Goal: Task Accomplishment & Management: Complete application form

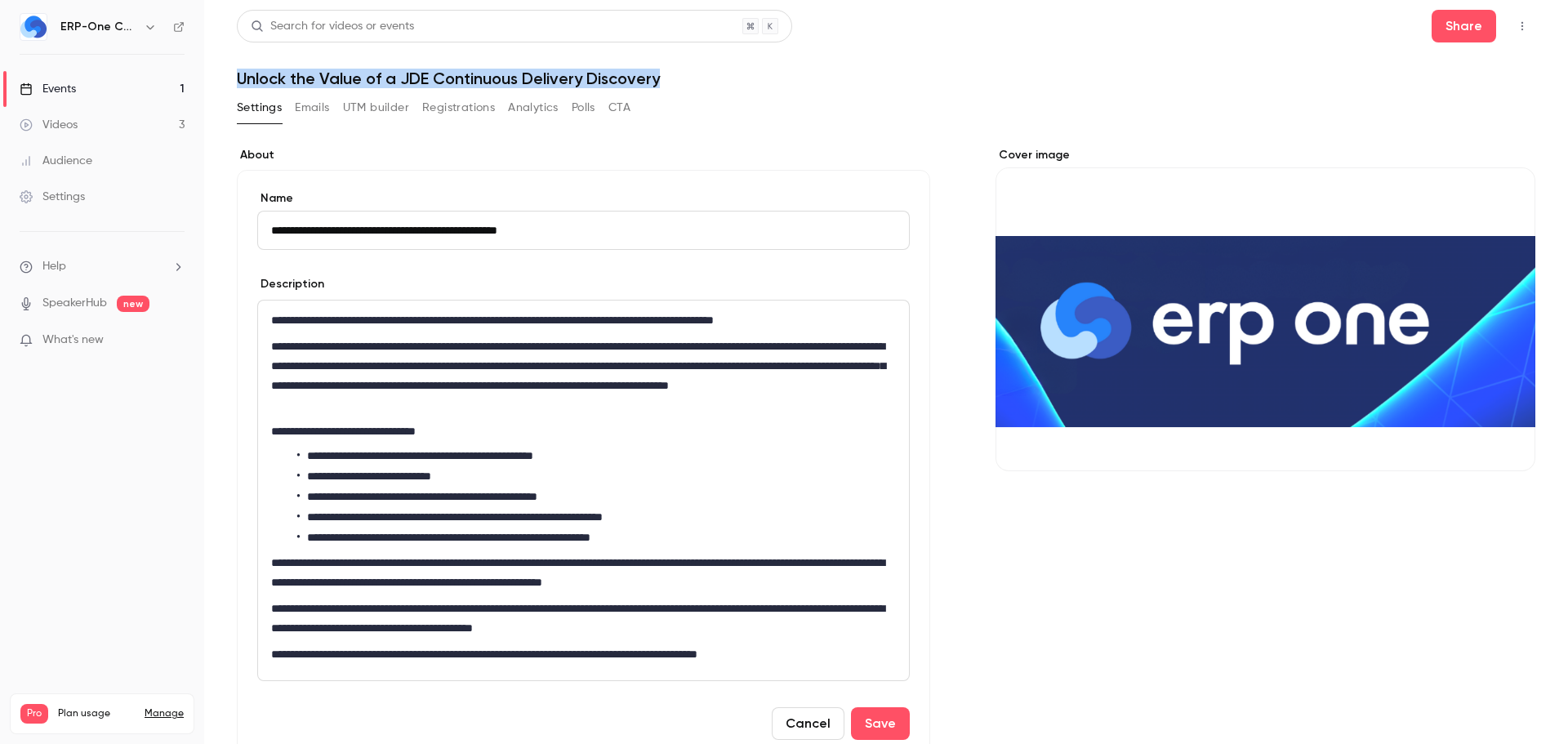
click at [584, 231] on input "**********" at bounding box center [584, 231] width 653 height 39
paste input "**********"
type input "**********"
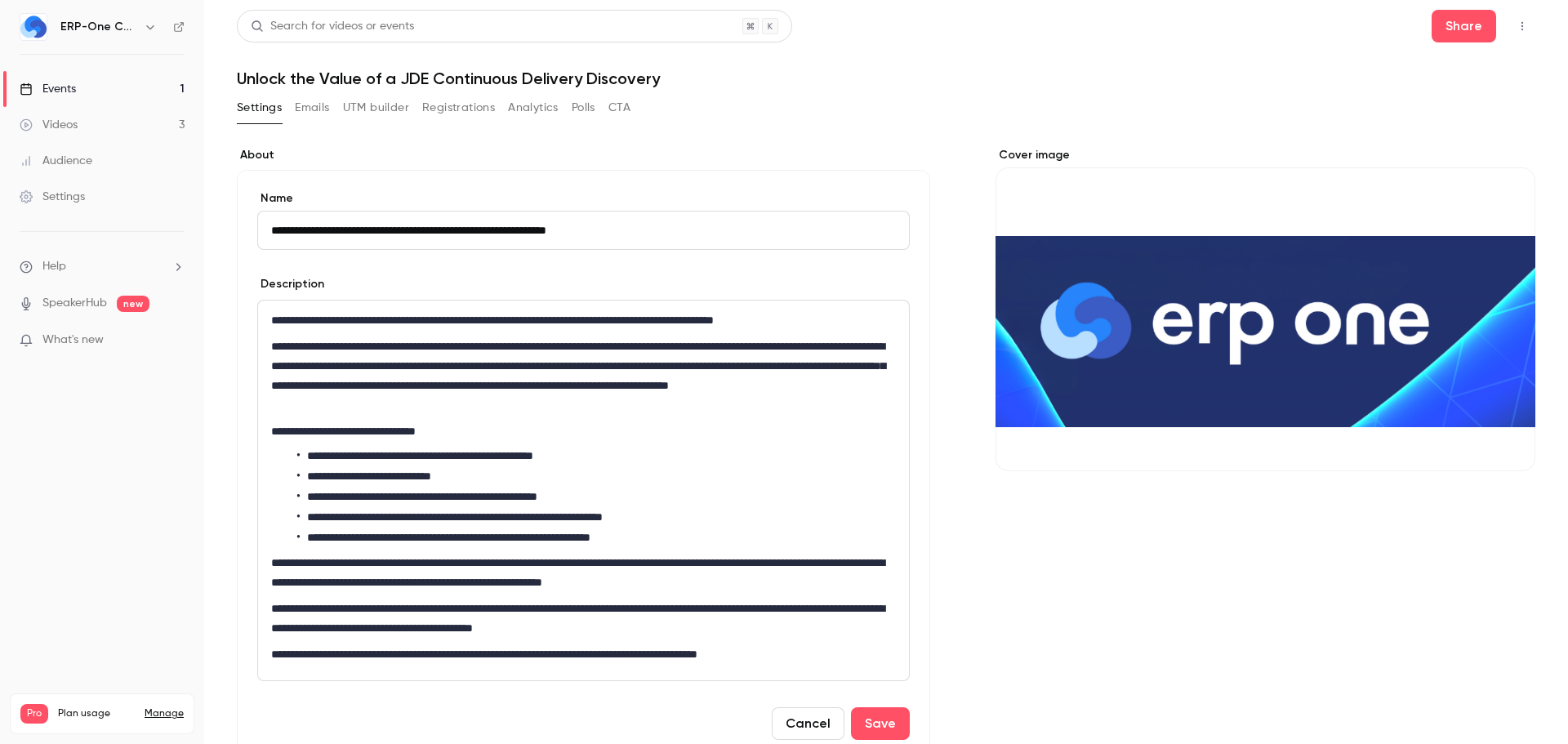
click at [746, 167] on section "**********" at bounding box center [584, 454] width 694 height 613
click at [555, 404] on p "**********" at bounding box center [581, 375] width 618 height 78
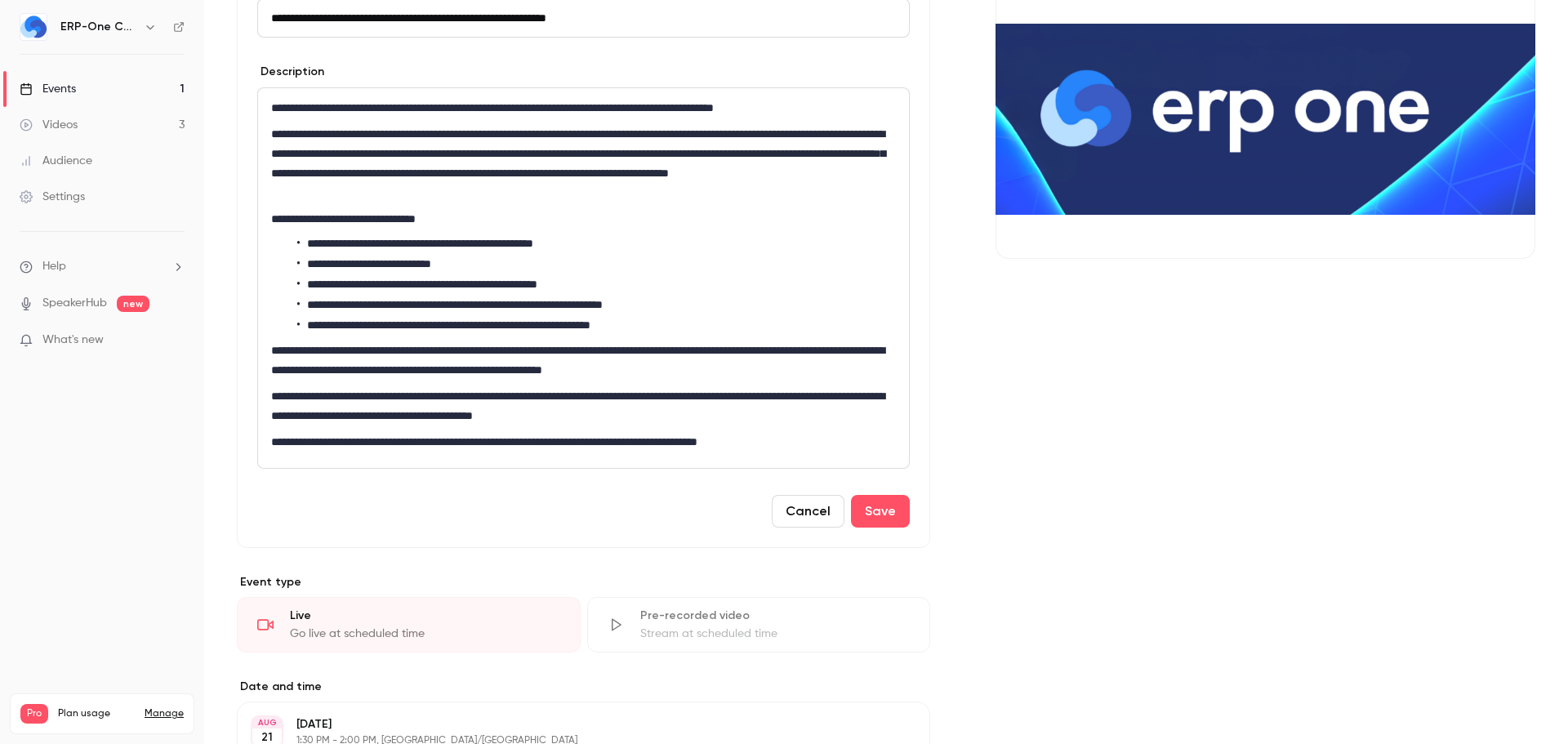
scroll to position [245, 0]
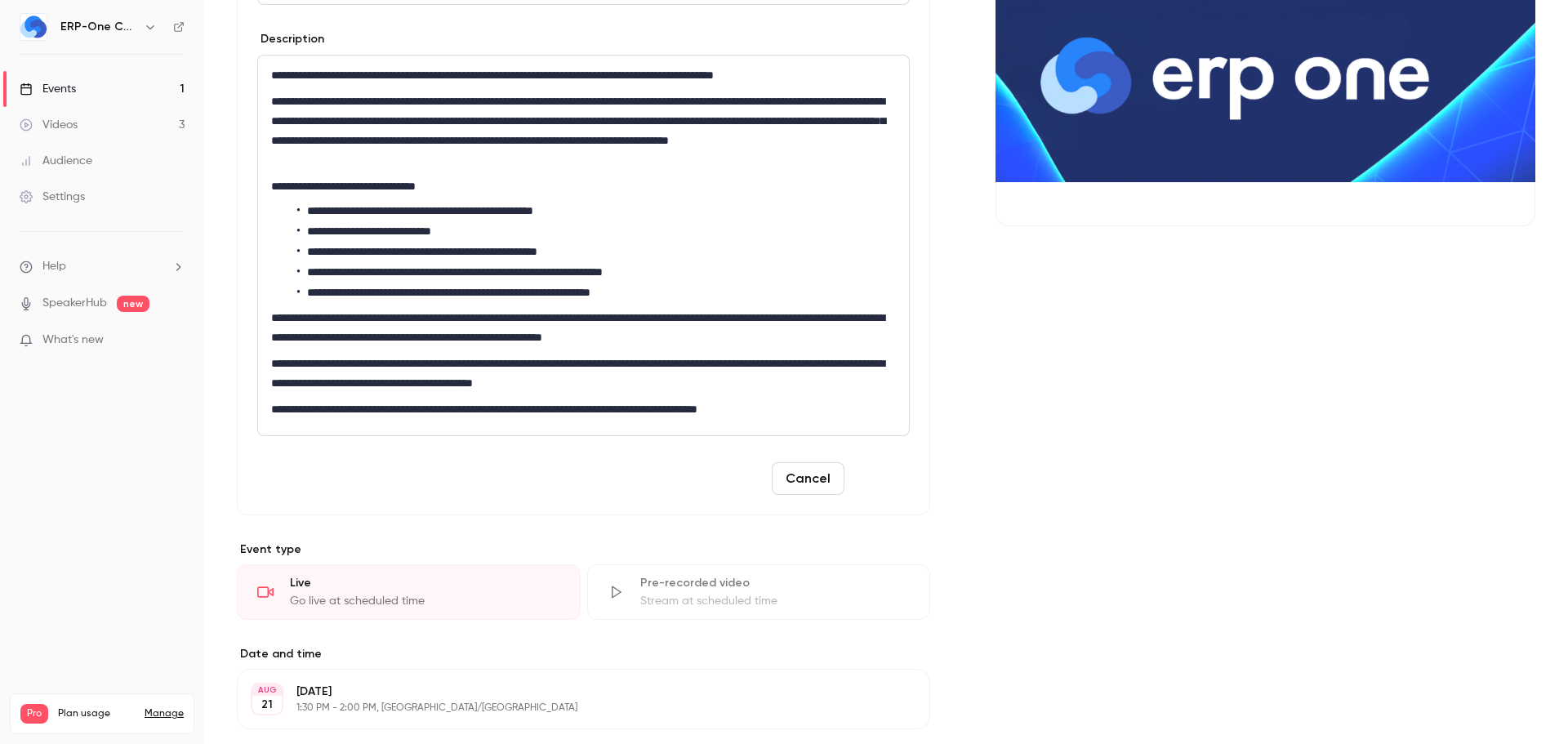
click at [896, 473] on button "Save" at bounding box center [881, 478] width 59 height 33
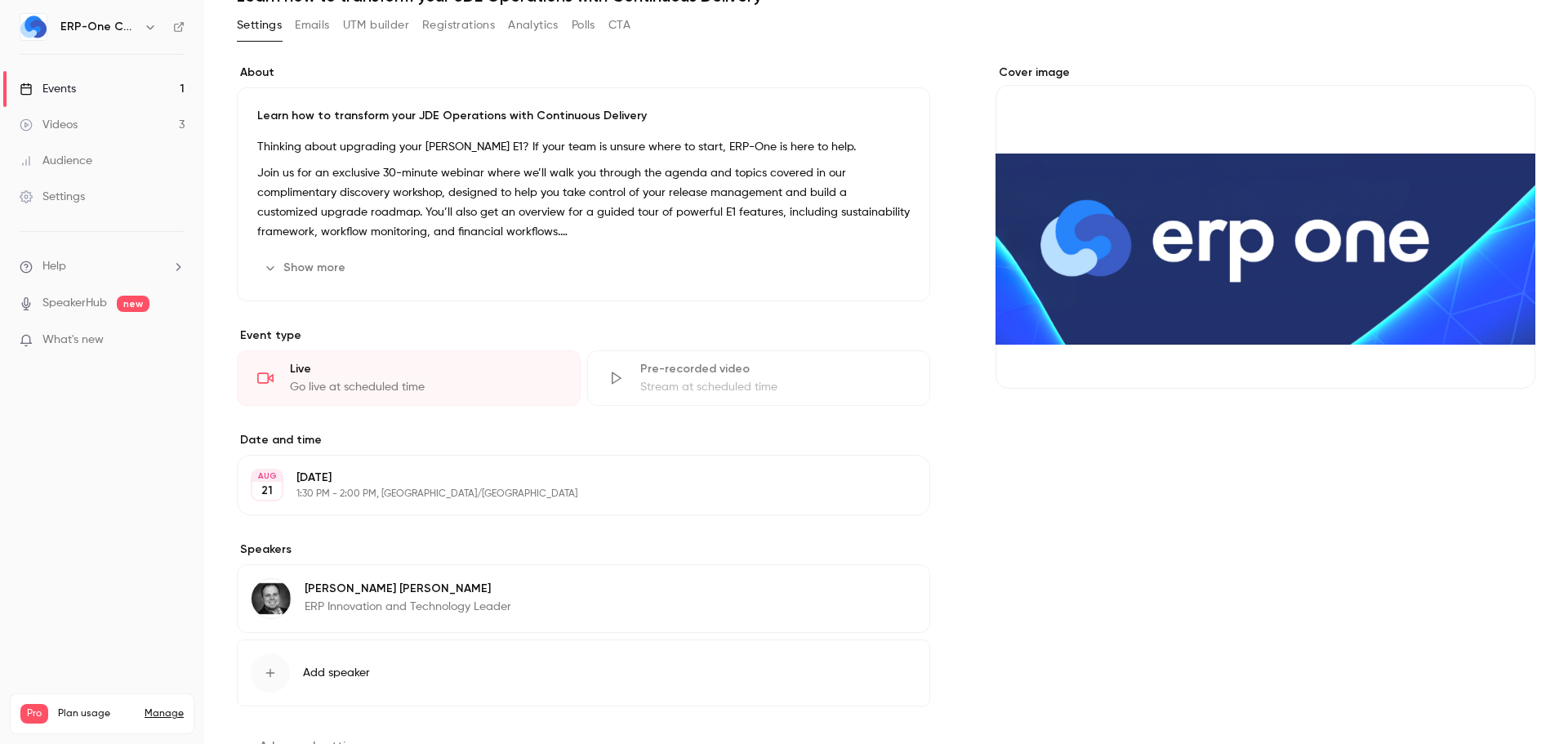
scroll to position [0, 0]
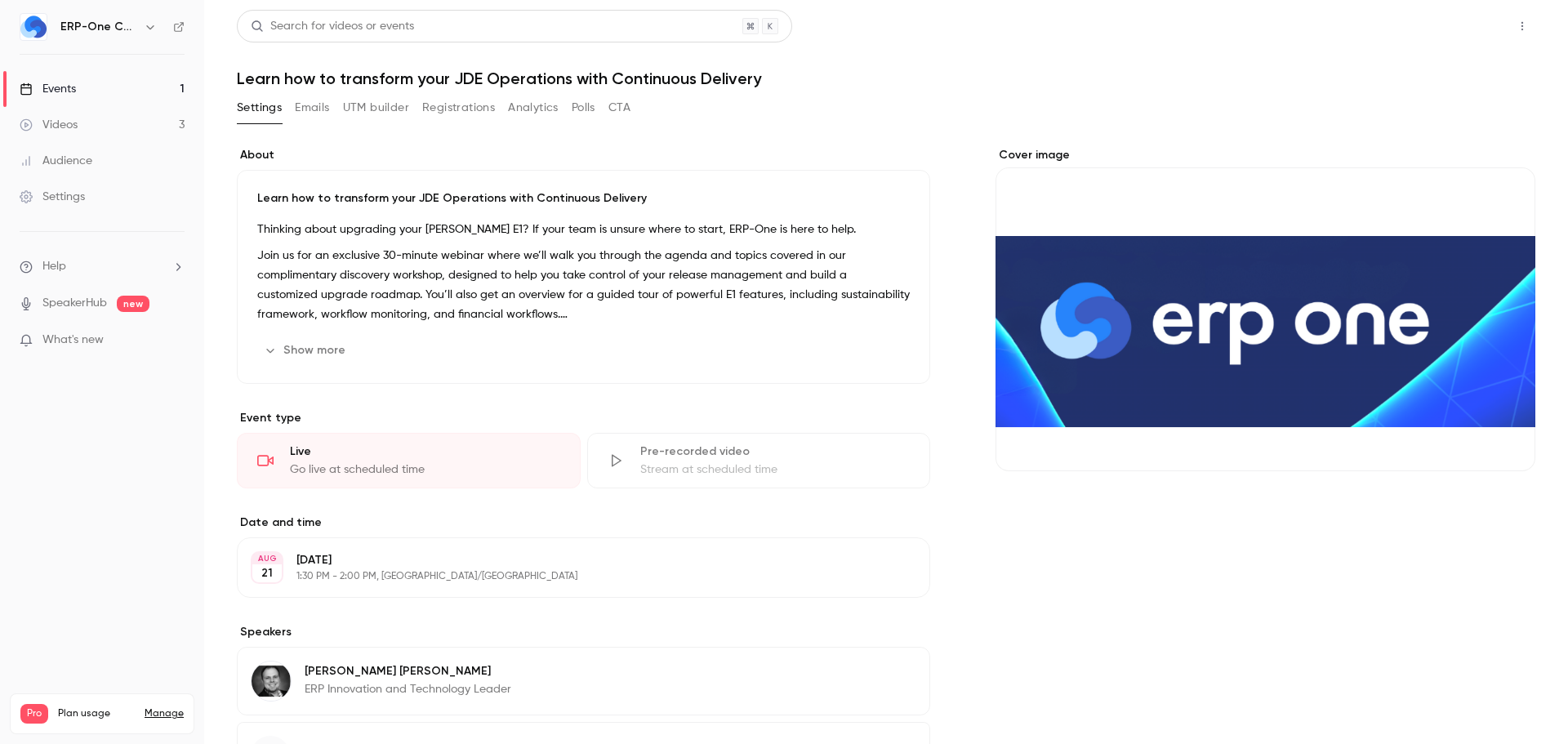
click at [1453, 28] on button "Share" at bounding box center [1464, 26] width 65 height 33
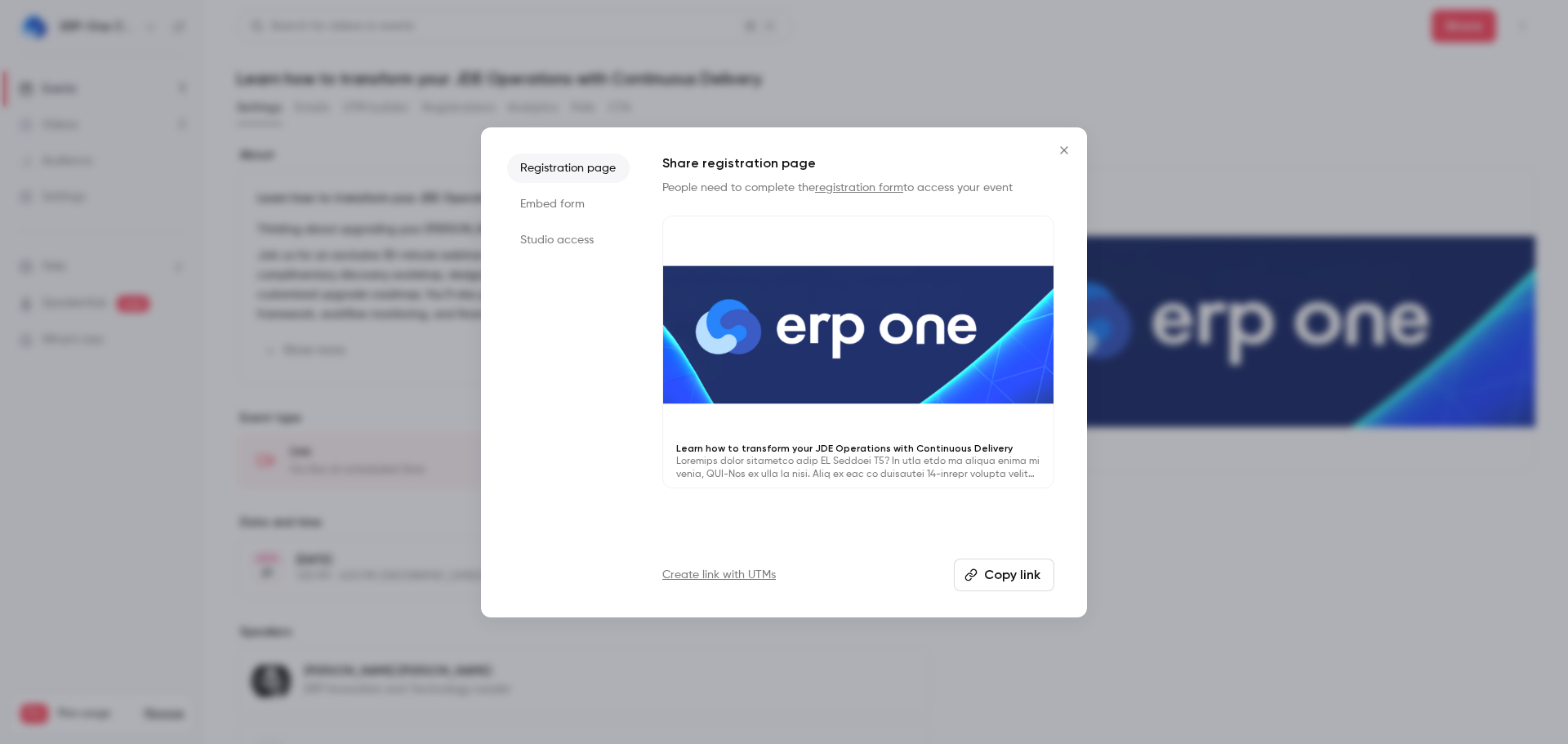
click at [1059, 155] on icon "Close" at bounding box center [1064, 150] width 20 height 13
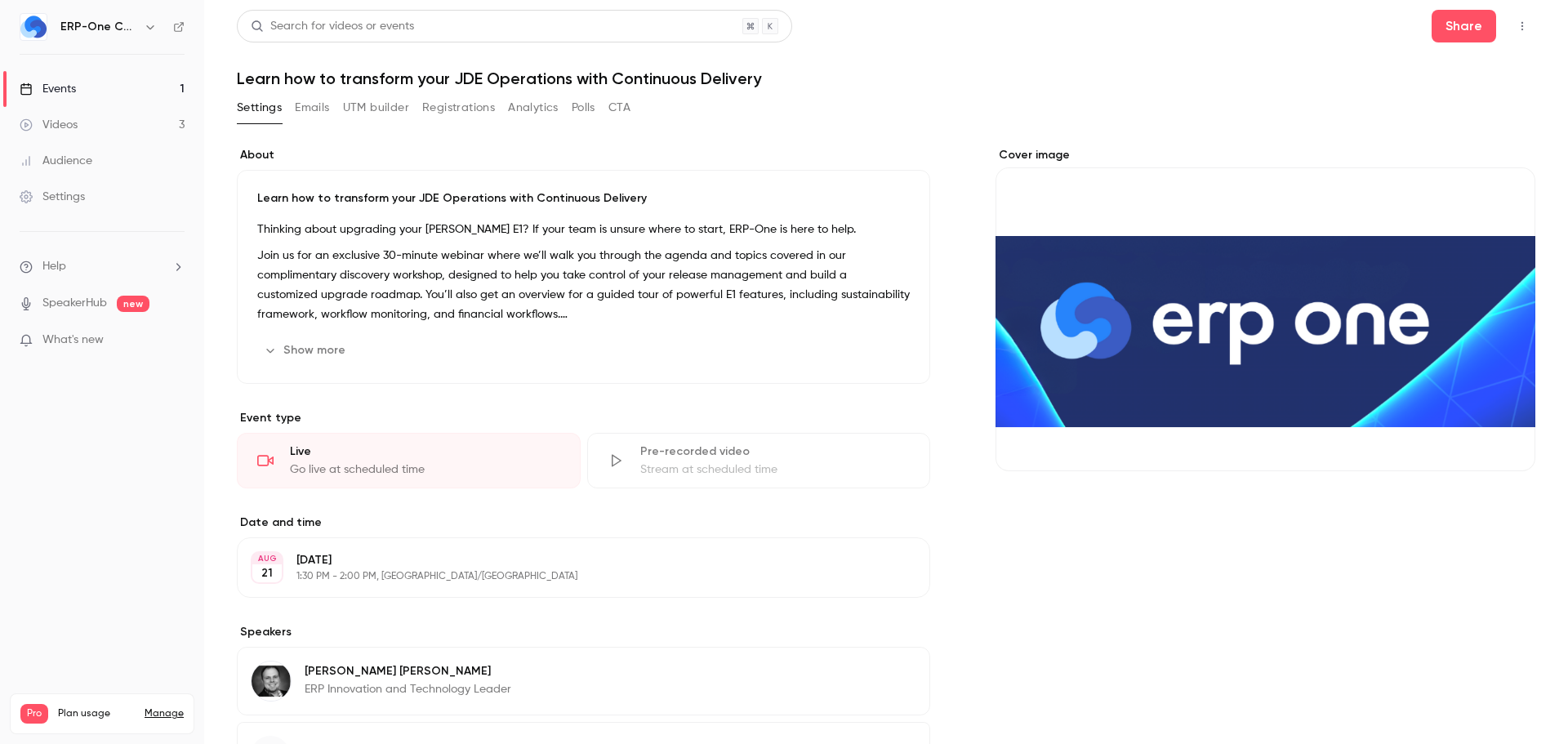
click at [1516, 31] on icon "button" at bounding box center [1522, 26] width 13 height 11
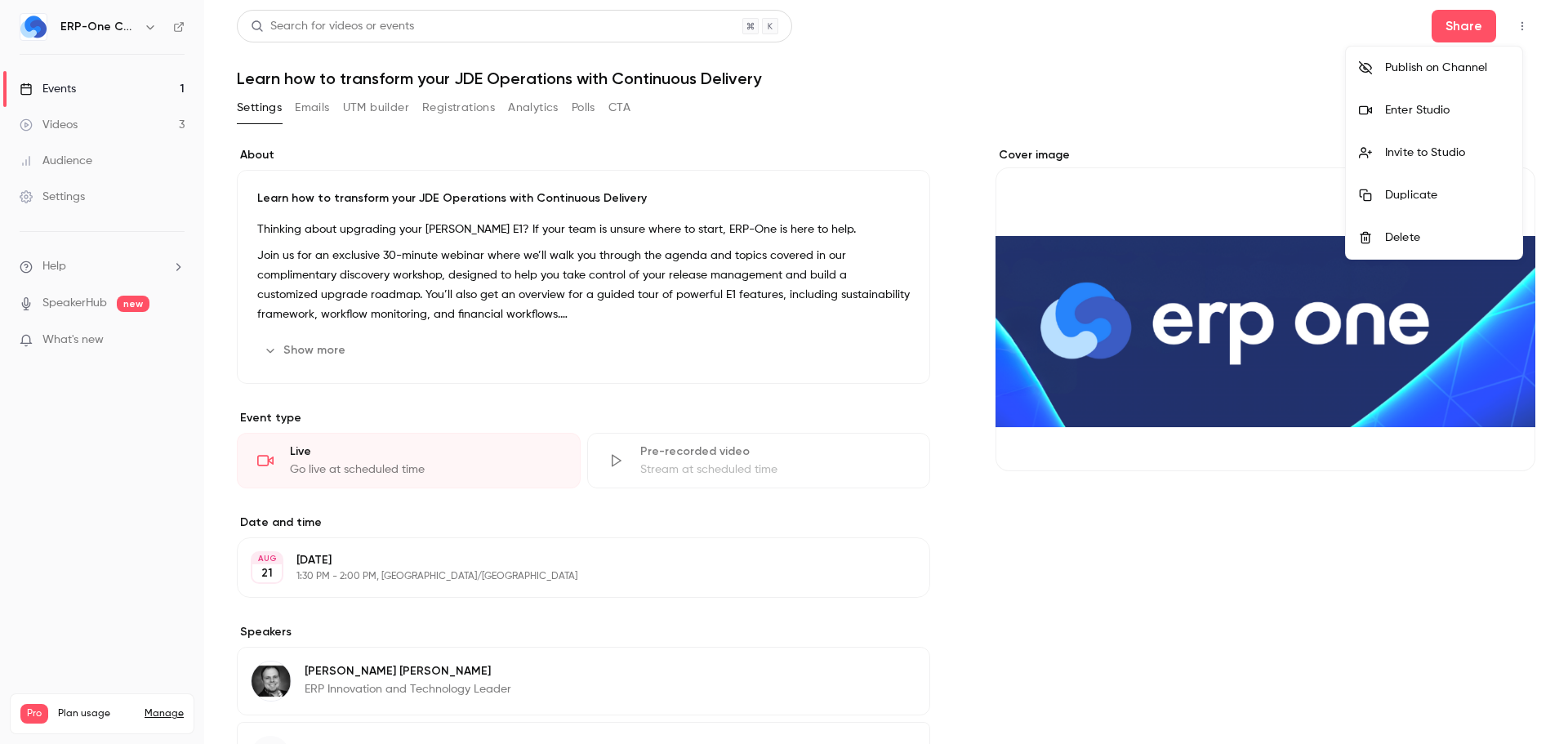
click at [1421, 150] on div "Invite to Studio" at bounding box center [1448, 153] width 124 height 16
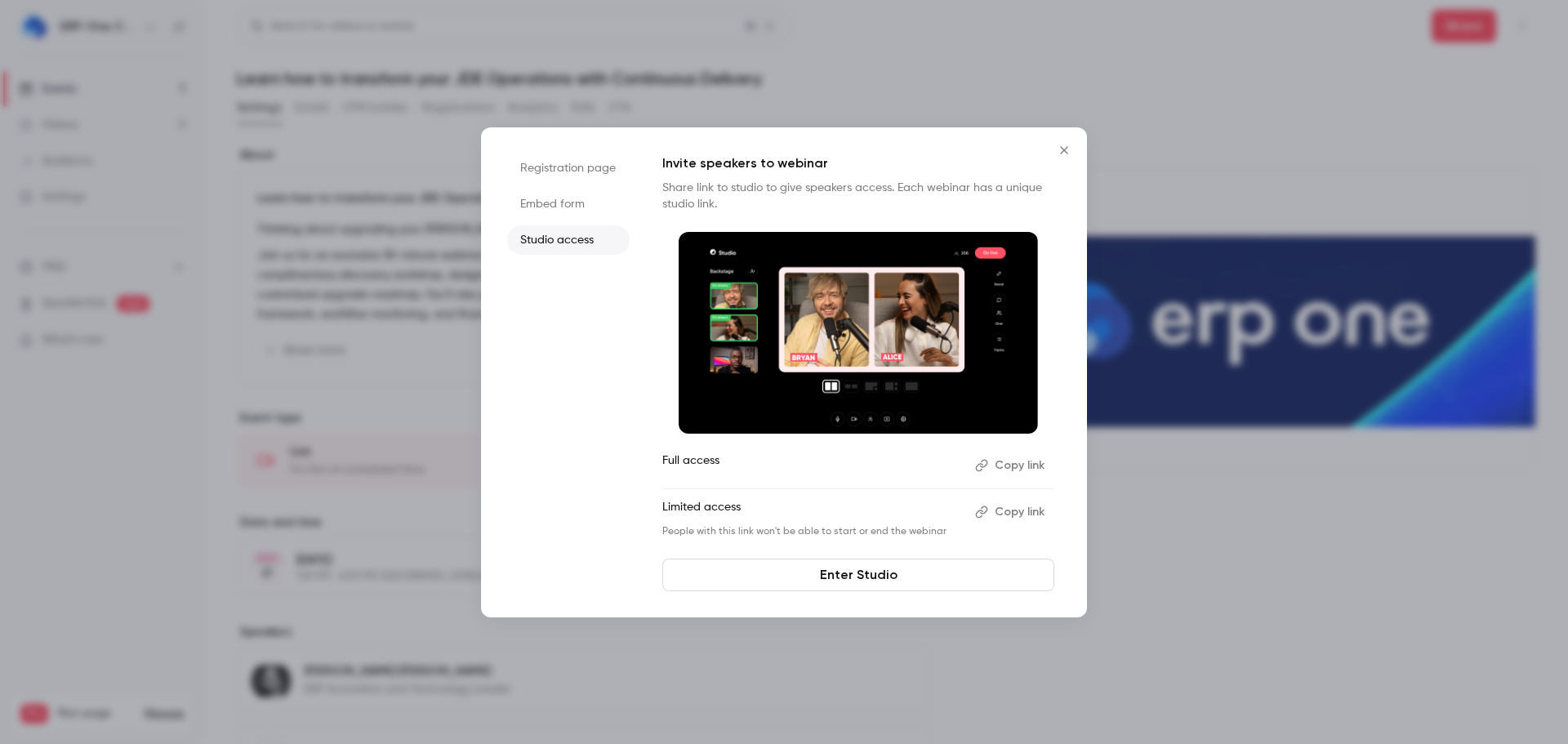
click at [1026, 464] on button "Copy link" at bounding box center [1011, 465] width 86 height 26
click at [1018, 471] on button "Copy link" at bounding box center [1011, 465] width 86 height 26
click at [1018, 467] on button "Copied!" at bounding box center [1014, 465] width 79 height 26
click at [1009, 469] on button "Copy link" at bounding box center [1011, 465] width 86 height 26
click at [1064, 150] on icon "Close" at bounding box center [1063, 150] width 7 height 7
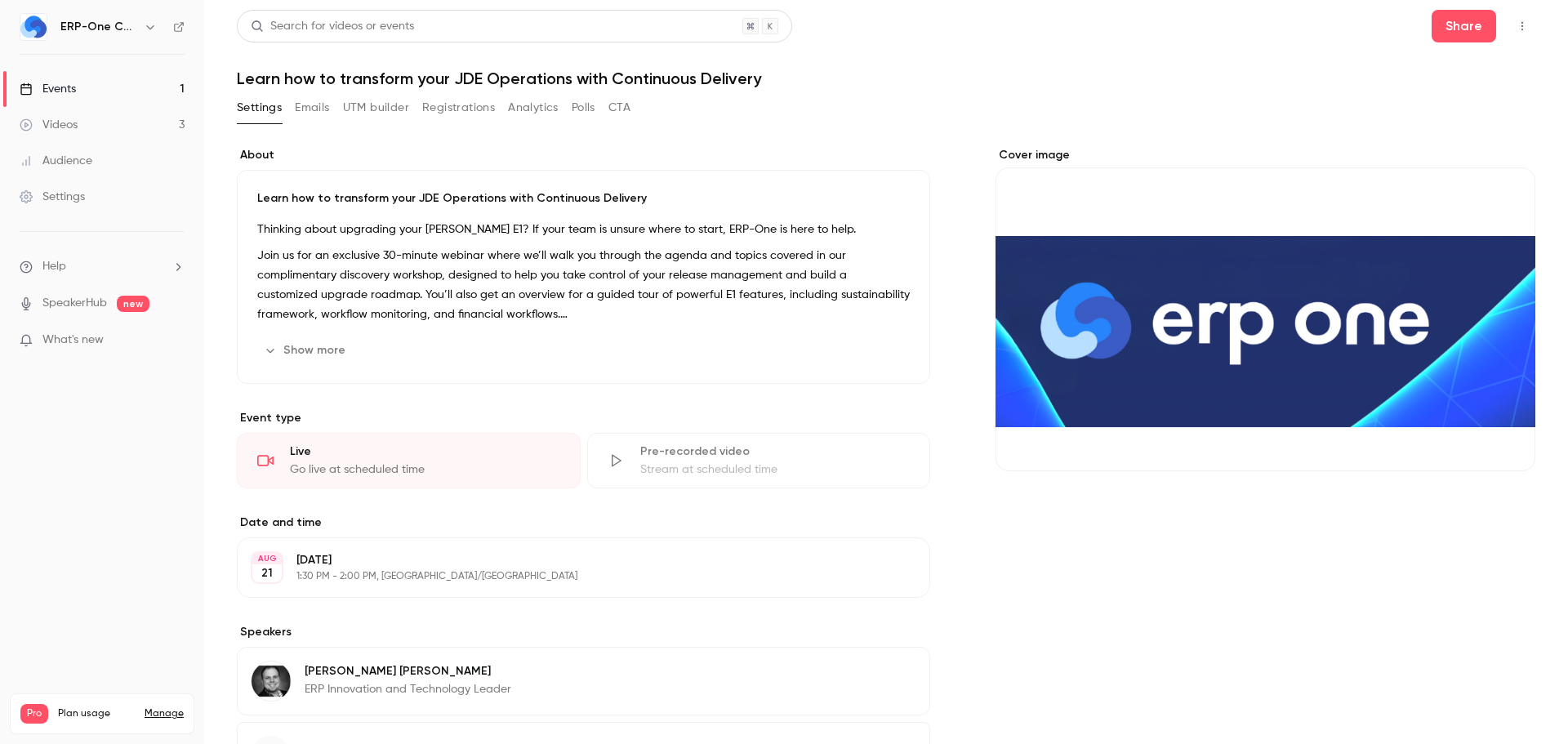
click at [460, 105] on button "Registrations" at bounding box center [458, 108] width 73 height 26
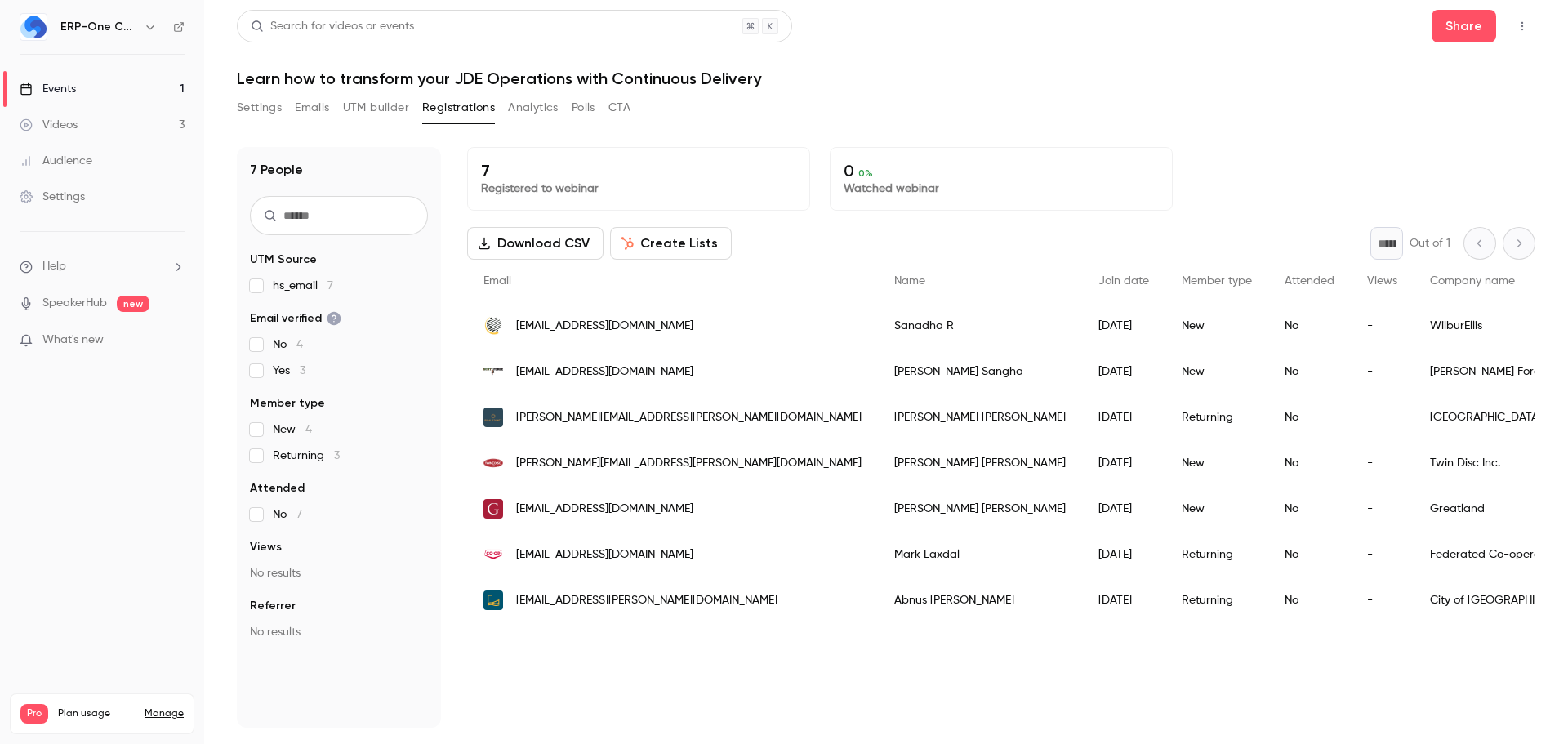
click at [264, 106] on button "Settings" at bounding box center [259, 108] width 45 height 26
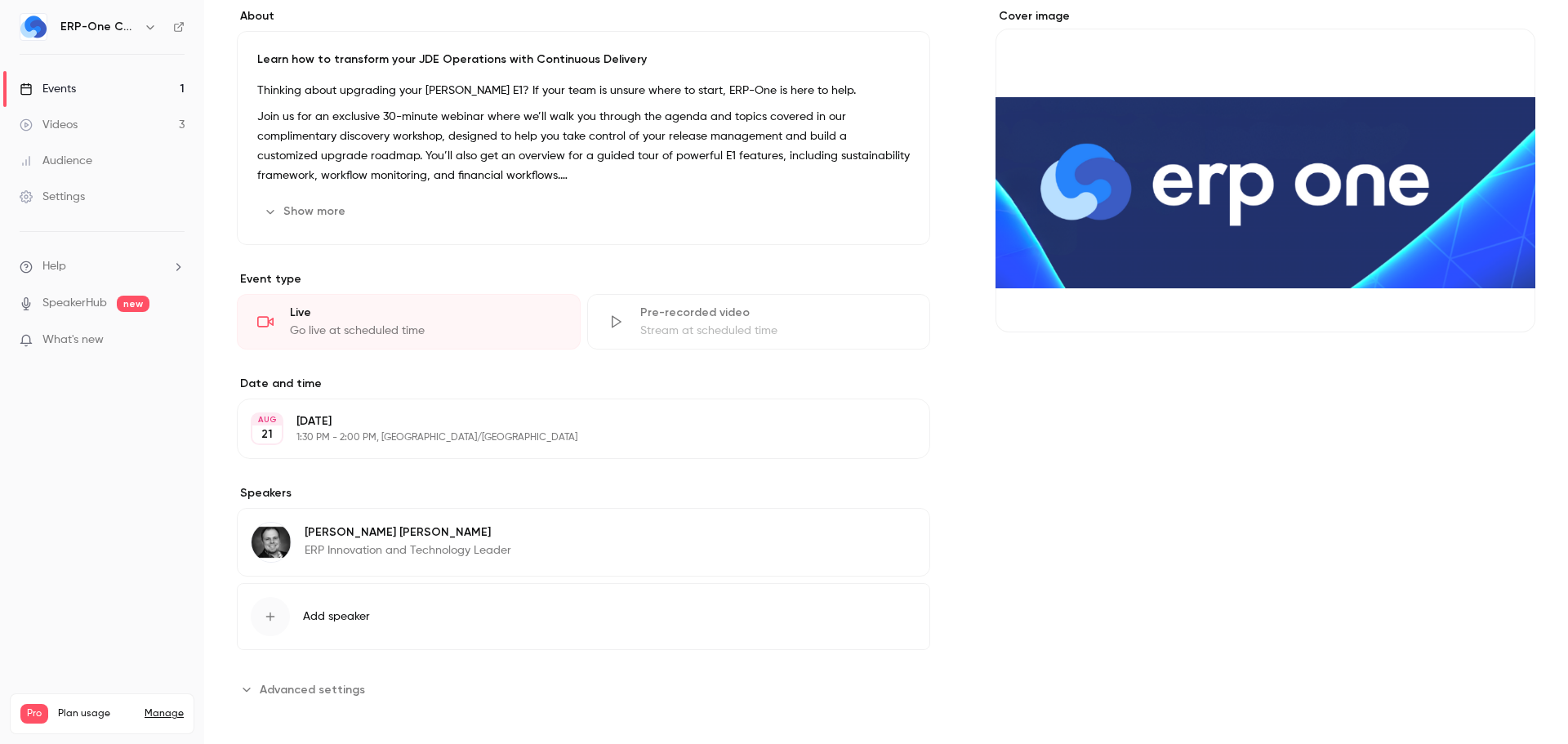
scroll to position [146, 0]
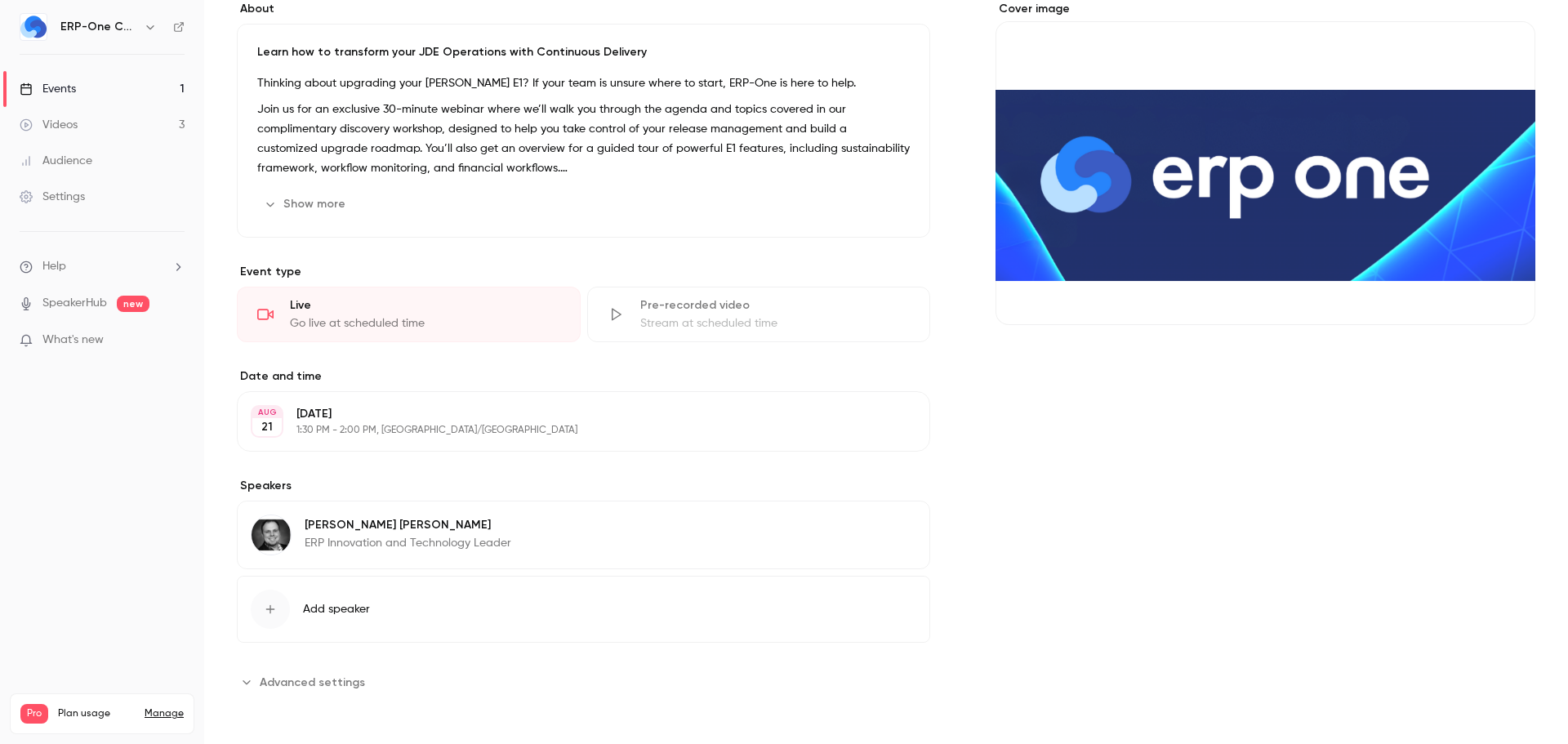
click at [362, 616] on span "Add speaker" at bounding box center [336, 609] width 67 height 16
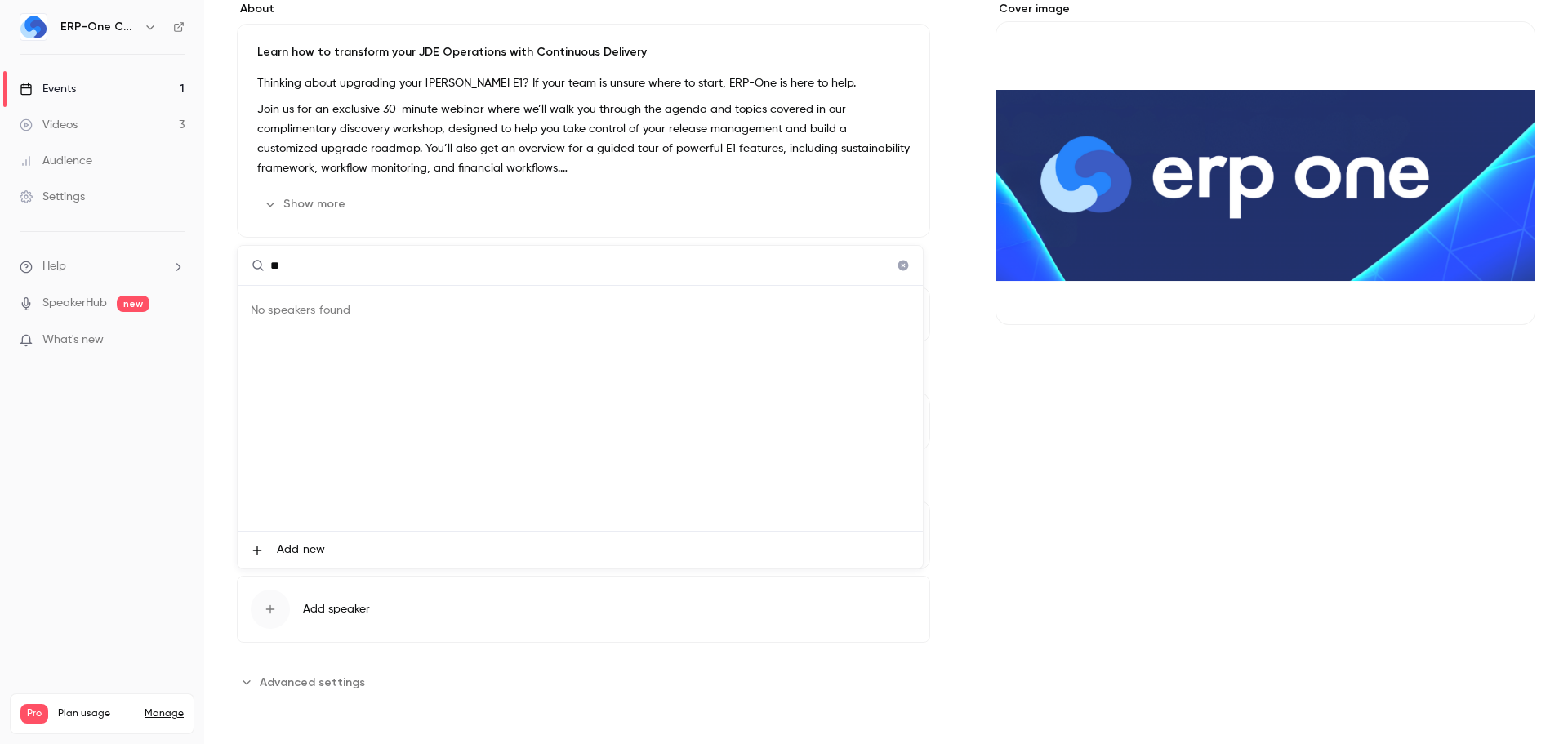
type input "*"
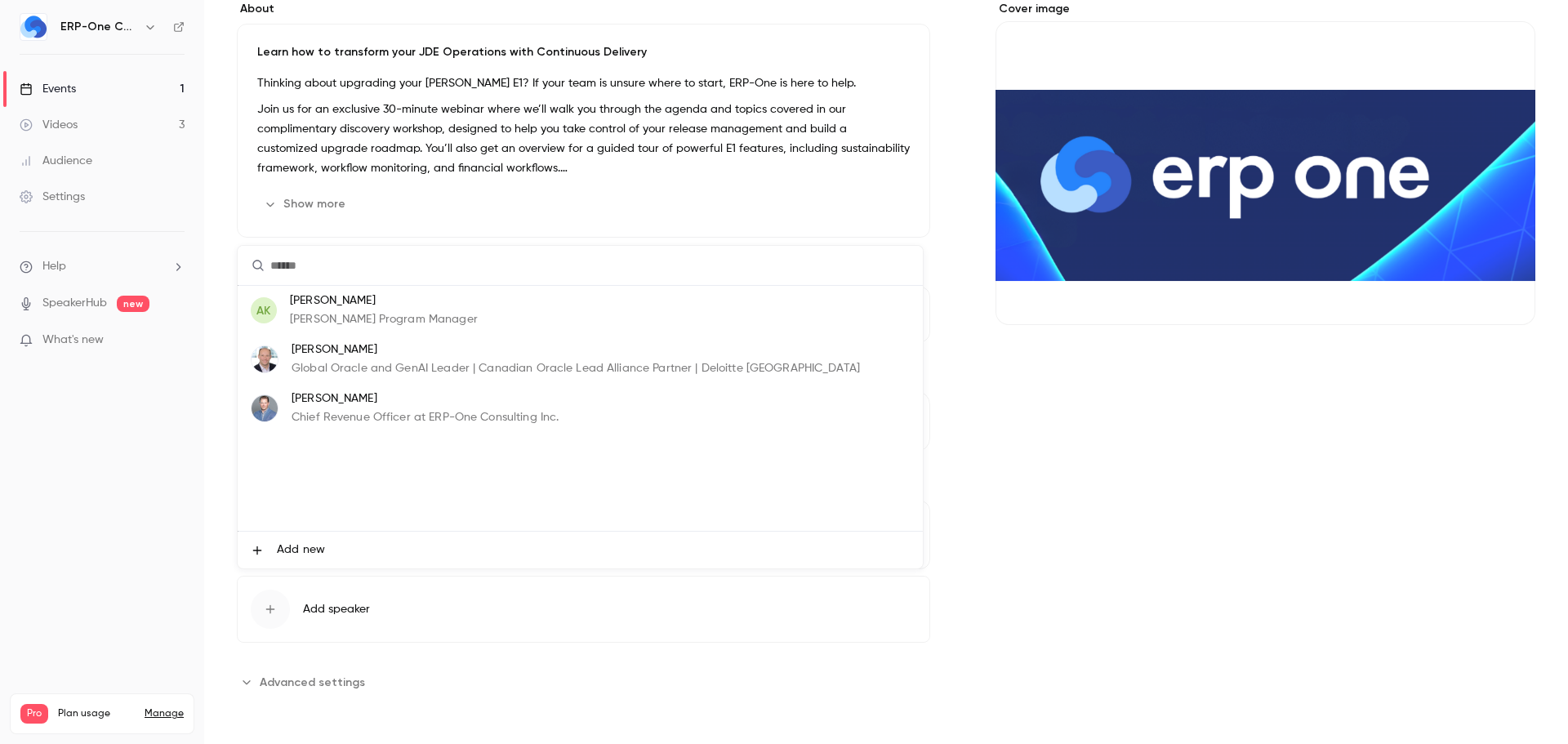
click at [203, 612] on div at bounding box center [784, 372] width 1568 height 744
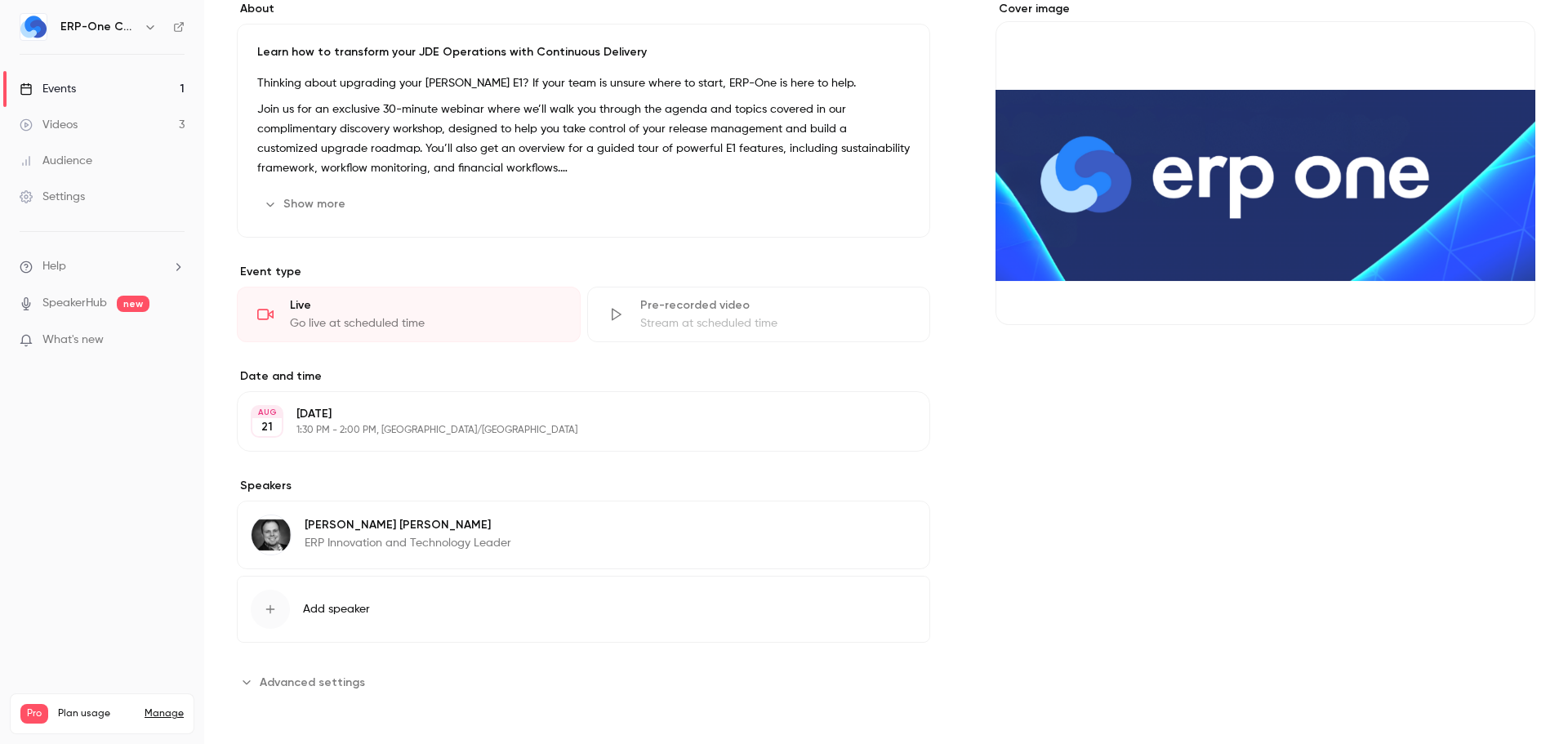
click at [391, 545] on p "ERP Innovation and Technology Leader" at bounding box center [407, 543] width 207 height 16
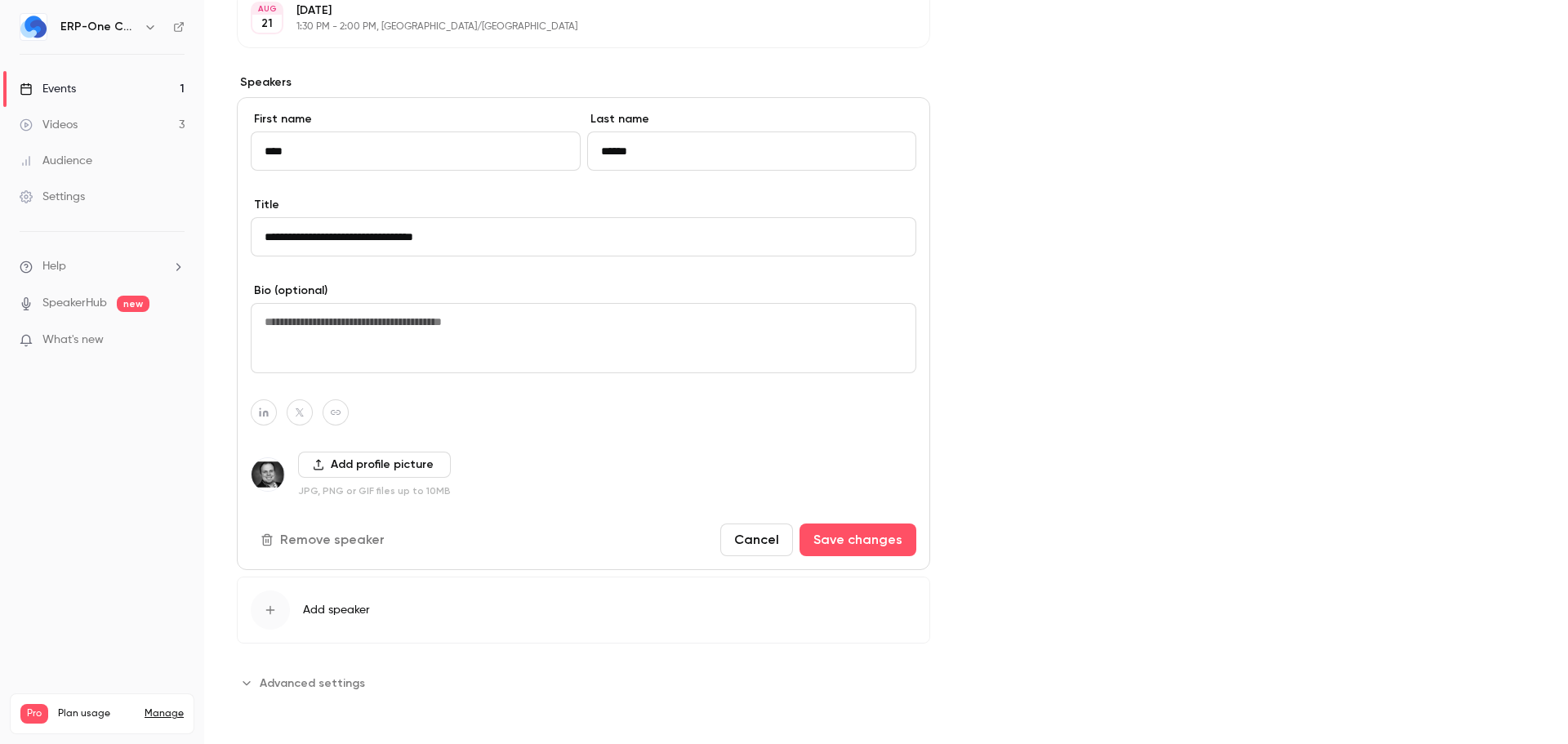
scroll to position [550, 0]
click at [335, 609] on span "Add speaker" at bounding box center [336, 609] width 67 height 16
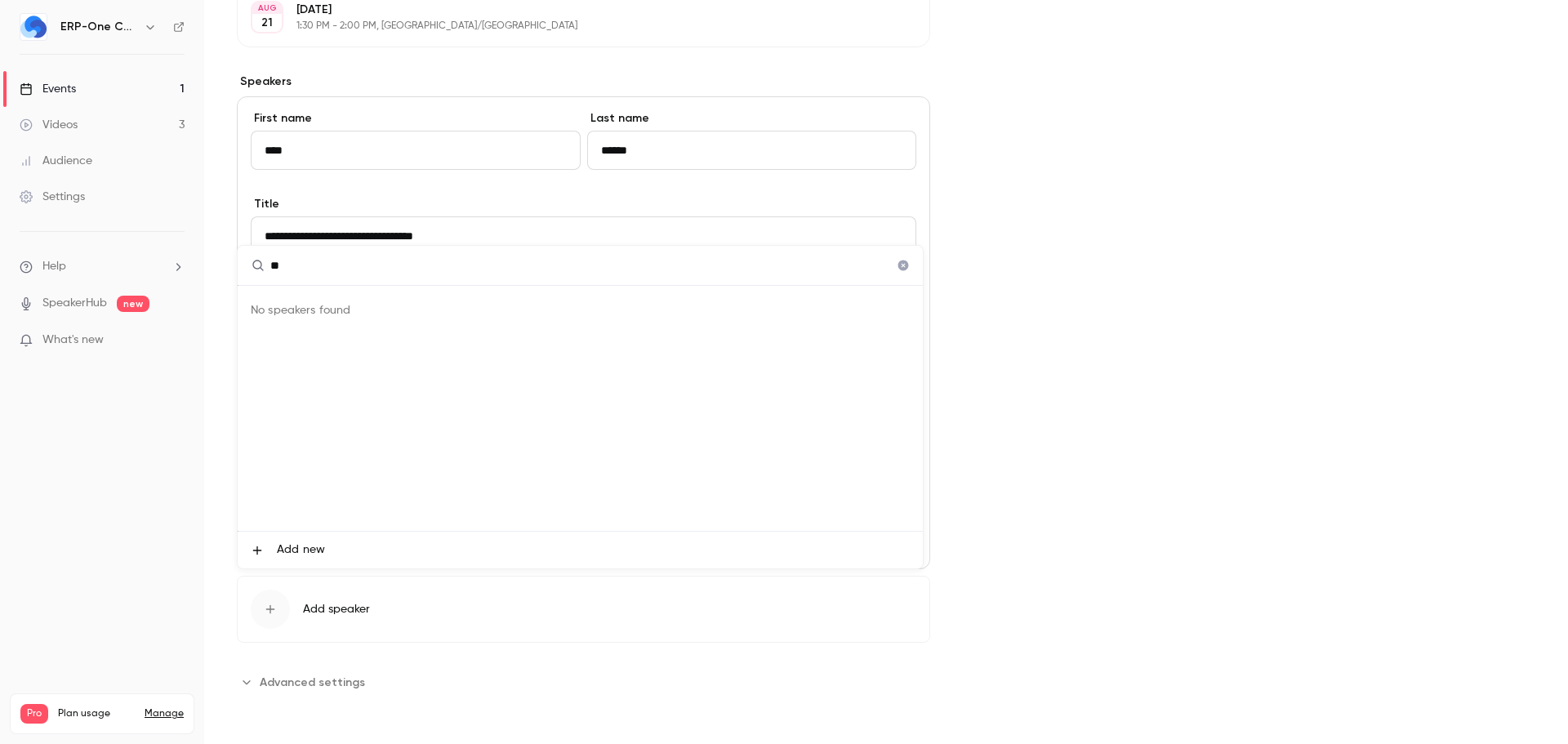
type input "*"
type input "**********"
click at [1077, 388] on div at bounding box center [784, 372] width 1568 height 744
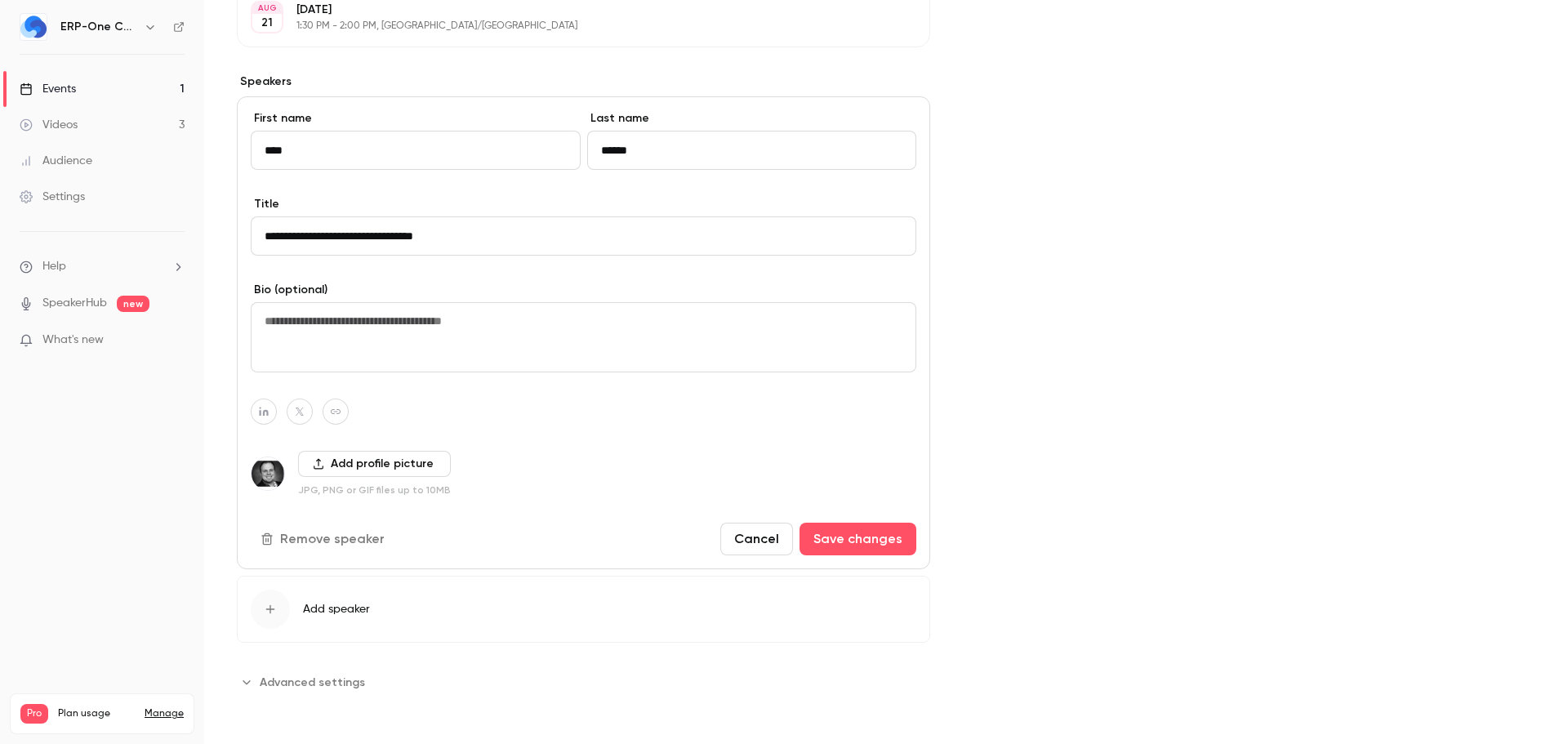
click at [750, 548] on button "Cancel" at bounding box center [757, 539] width 73 height 33
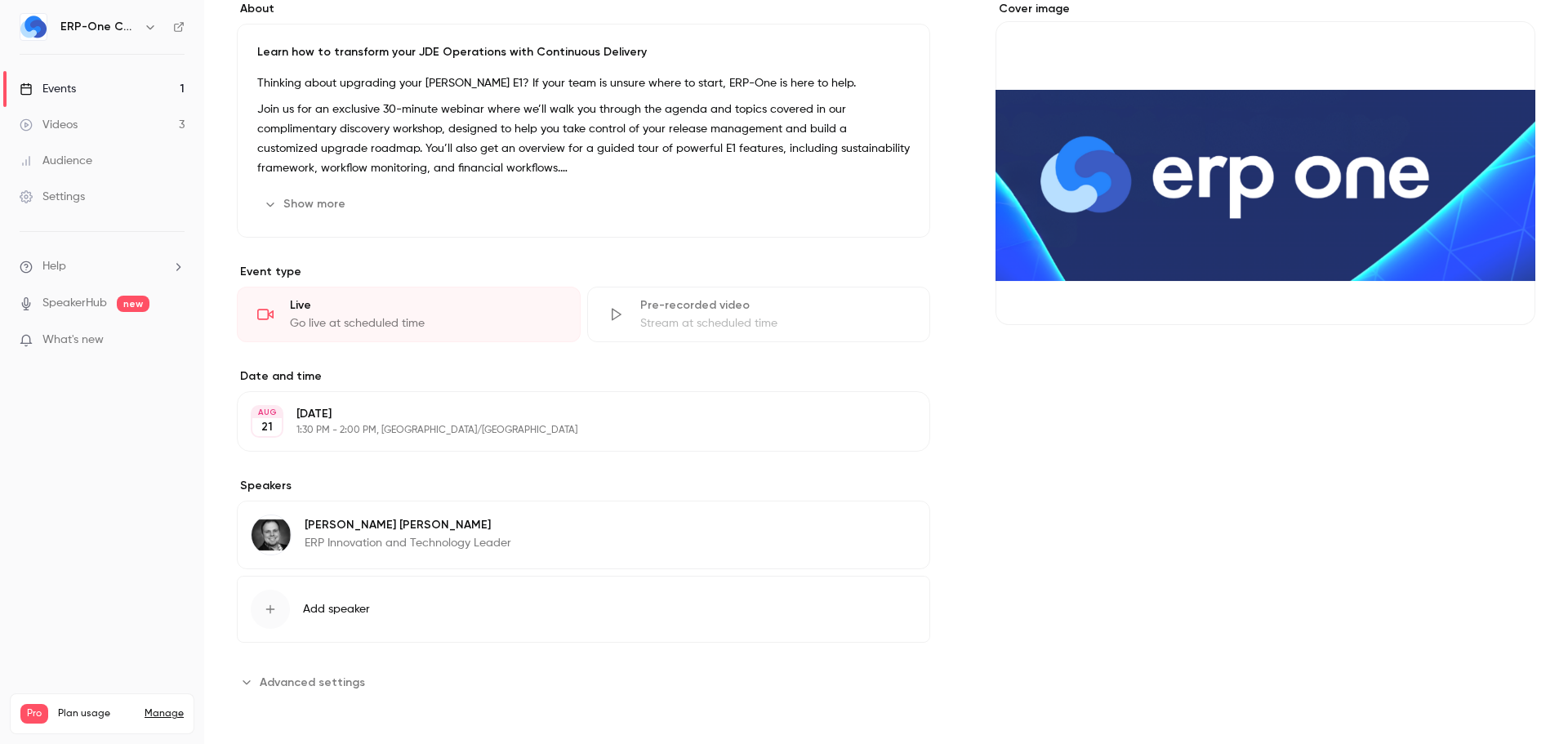
click at [278, 612] on div "button" at bounding box center [271, 609] width 39 height 39
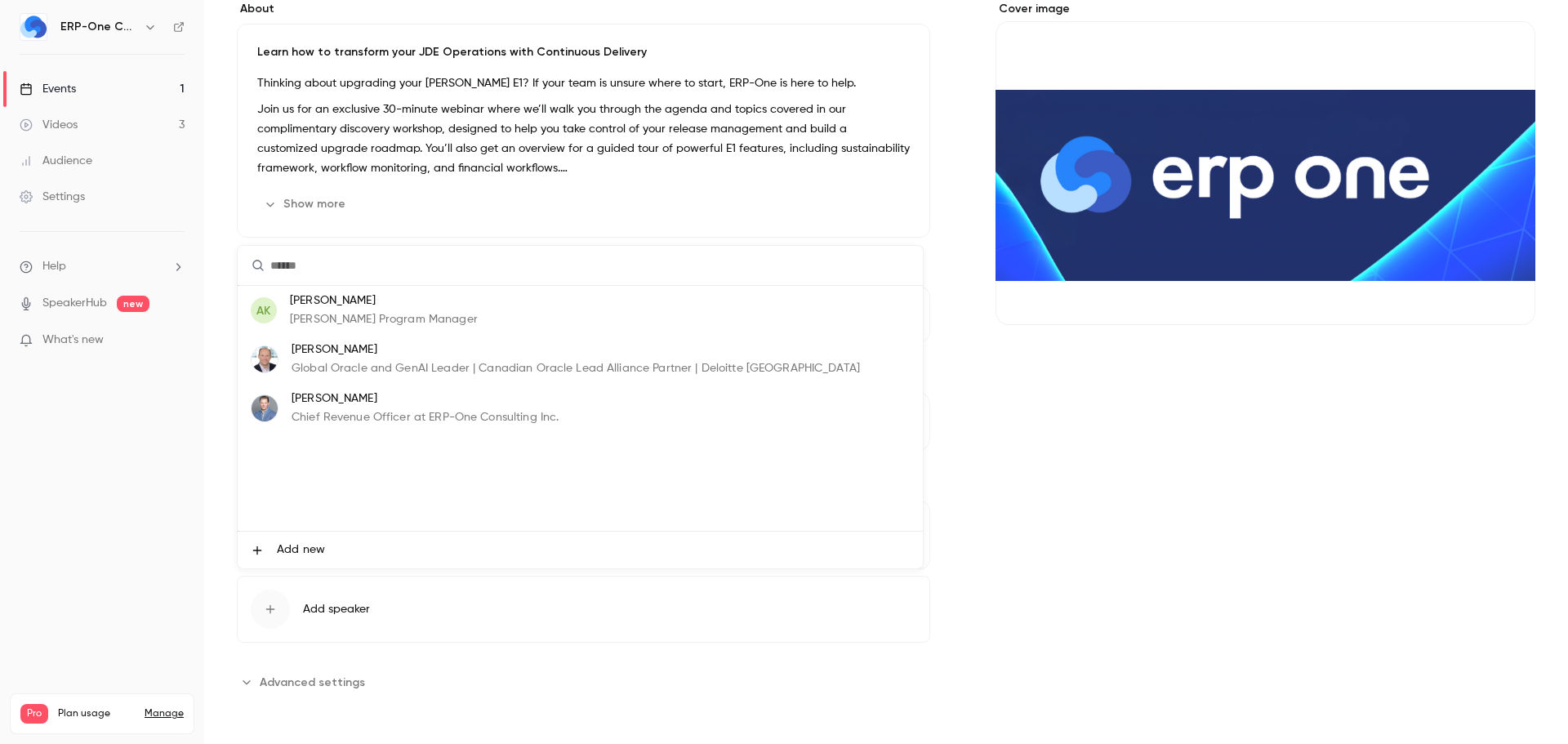
click at [328, 550] on li "Add new" at bounding box center [581, 549] width 685 height 37
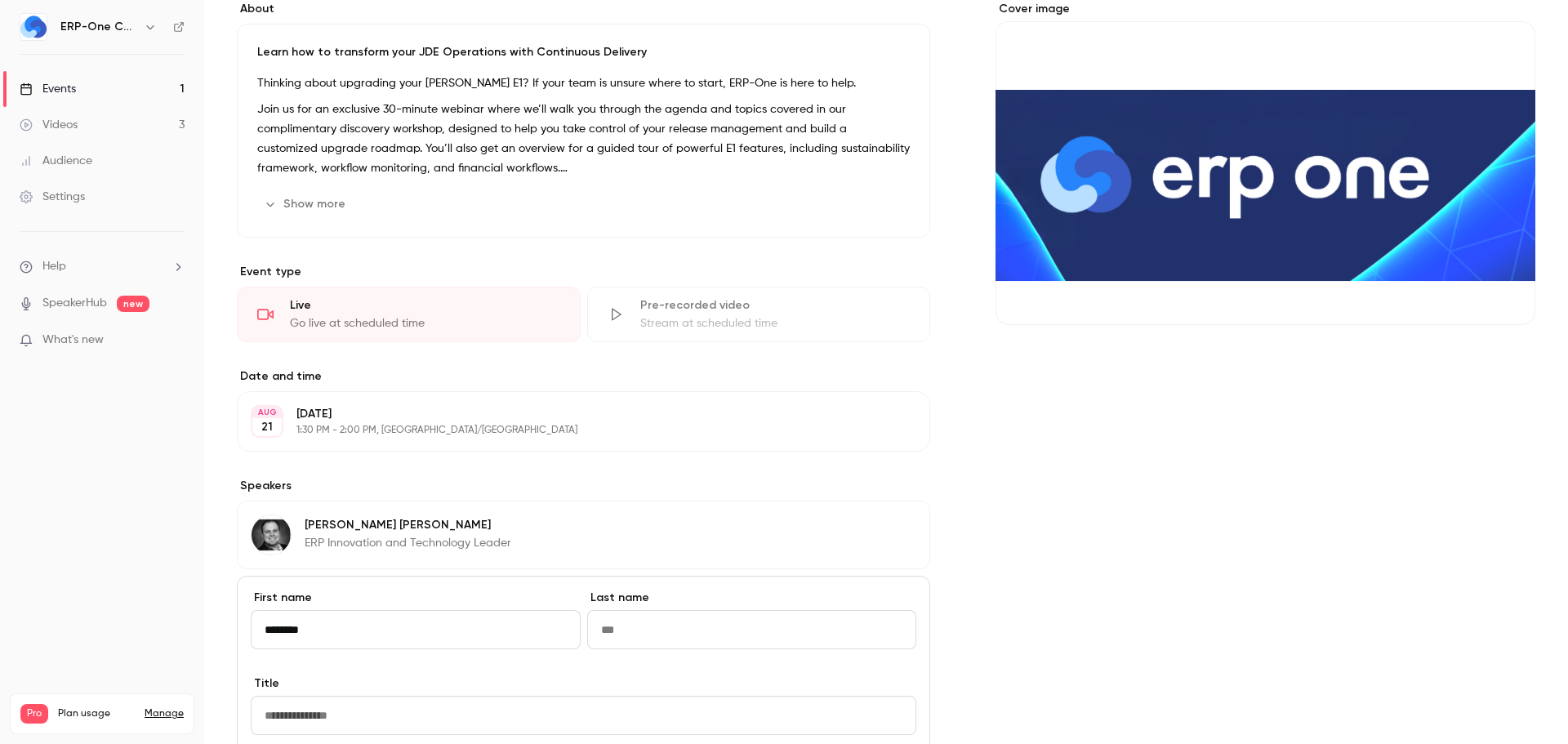
type input "********"
click at [667, 634] on input "Last name" at bounding box center [752, 630] width 330 height 39
type input "*"
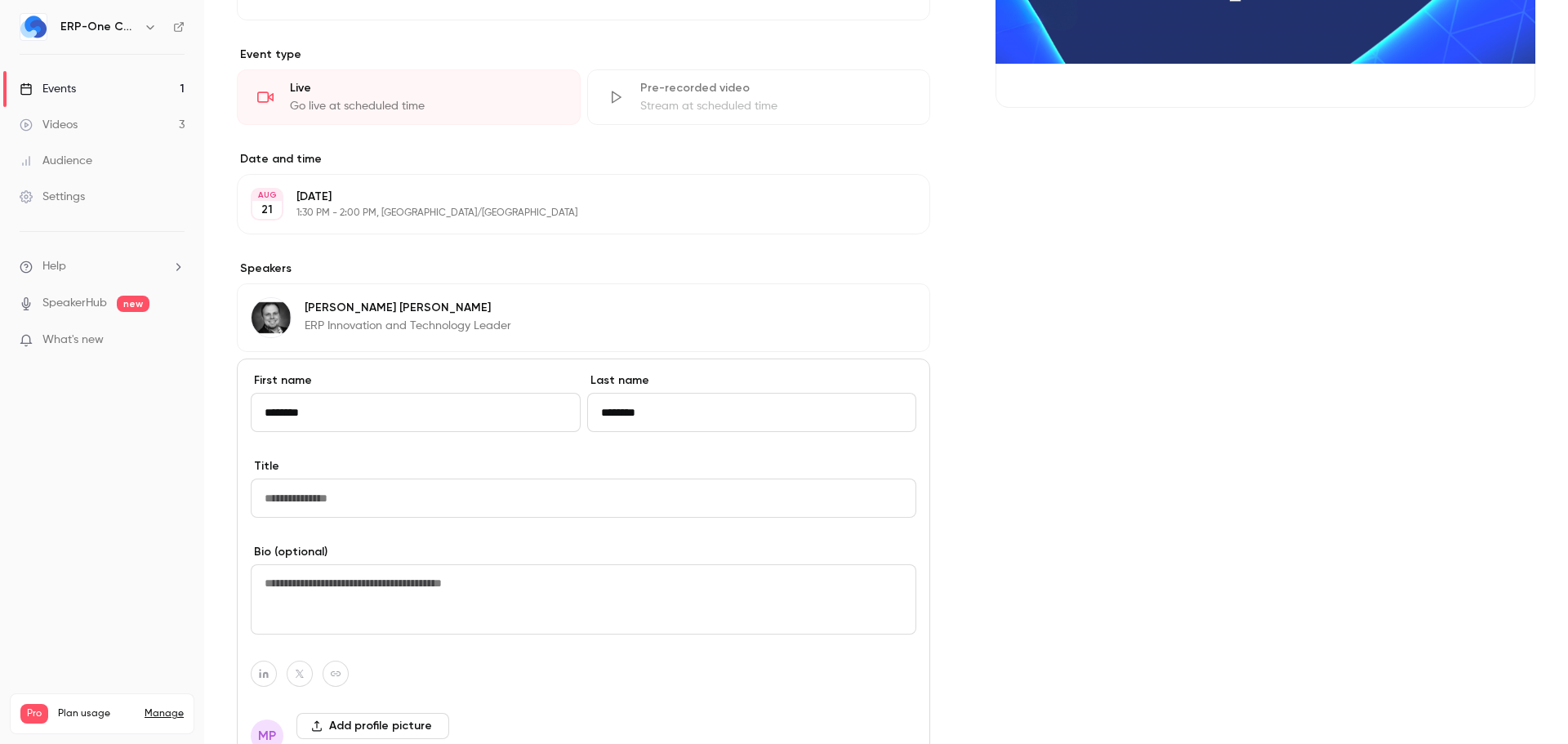
scroll to position [391, 0]
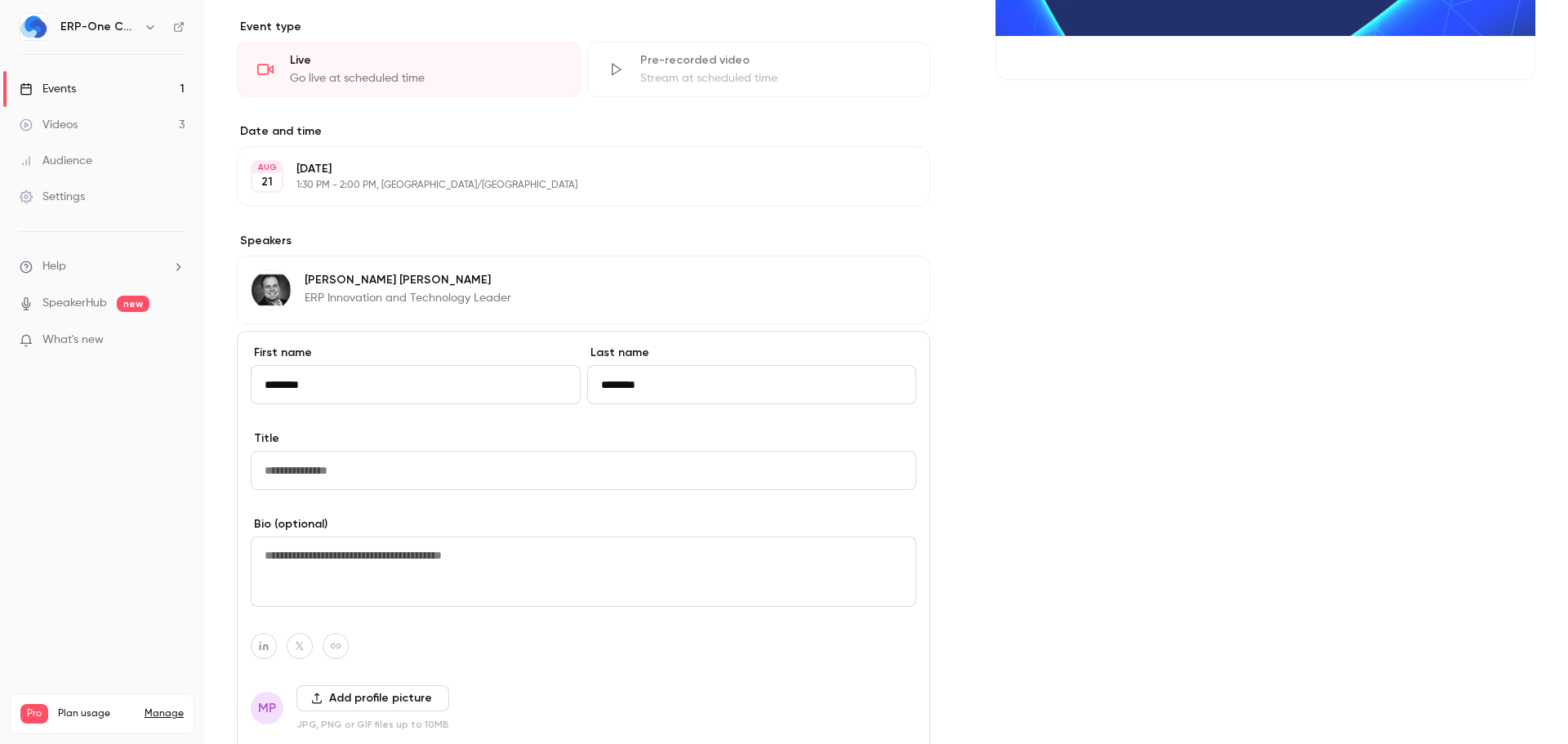
type input "********"
click at [374, 479] on input "Title" at bounding box center [584, 470] width 666 height 39
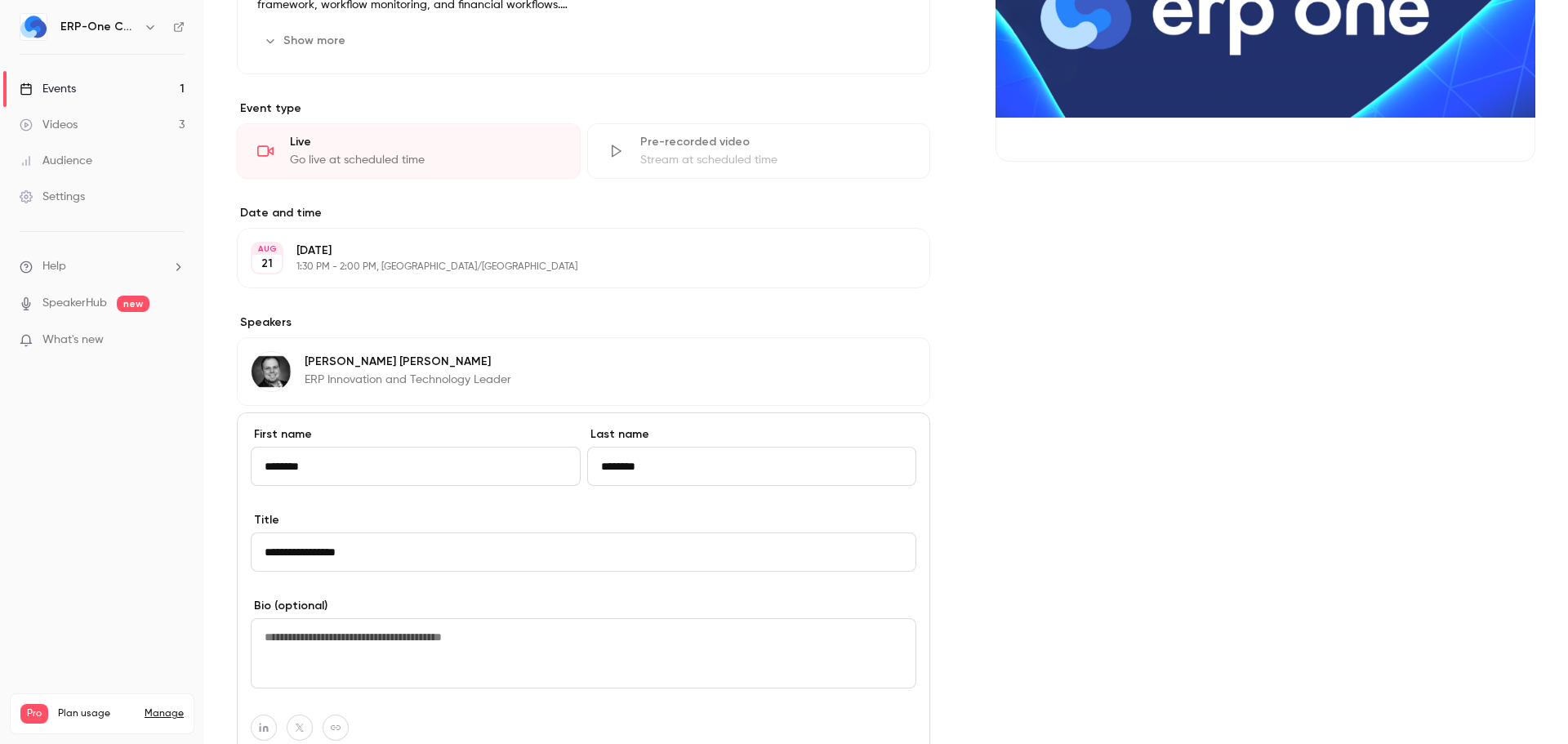
click at [1090, 497] on div "Cover image" at bounding box center [1265, 387] width 540 height 1100
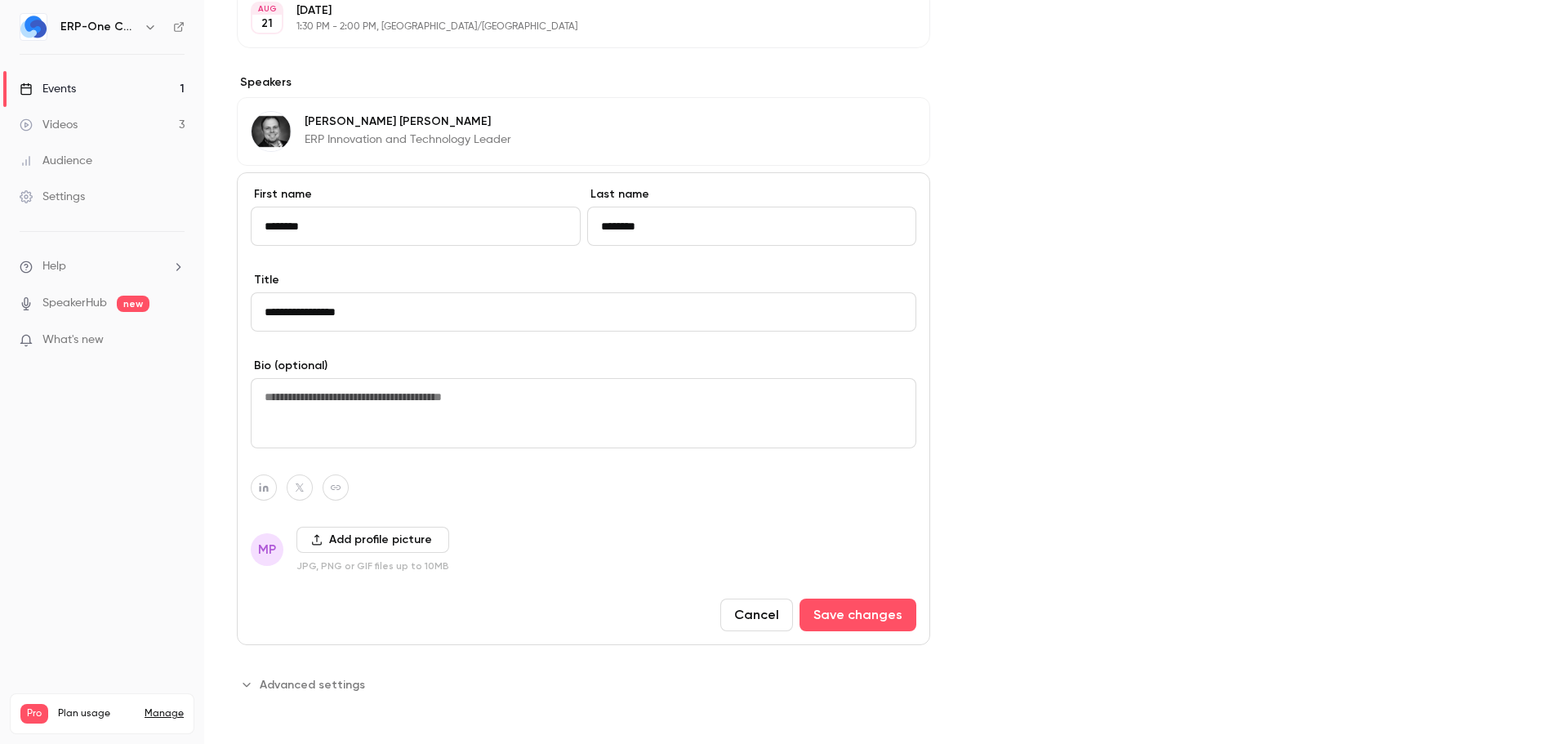
scroll to position [552, 0]
click at [311, 311] on input "**********" at bounding box center [584, 310] width 666 height 39
click at [1021, 375] on div "Cover image" at bounding box center [1265, 145] width 540 height 1100
click at [318, 309] on input "**********" at bounding box center [584, 310] width 666 height 39
type input "**********"
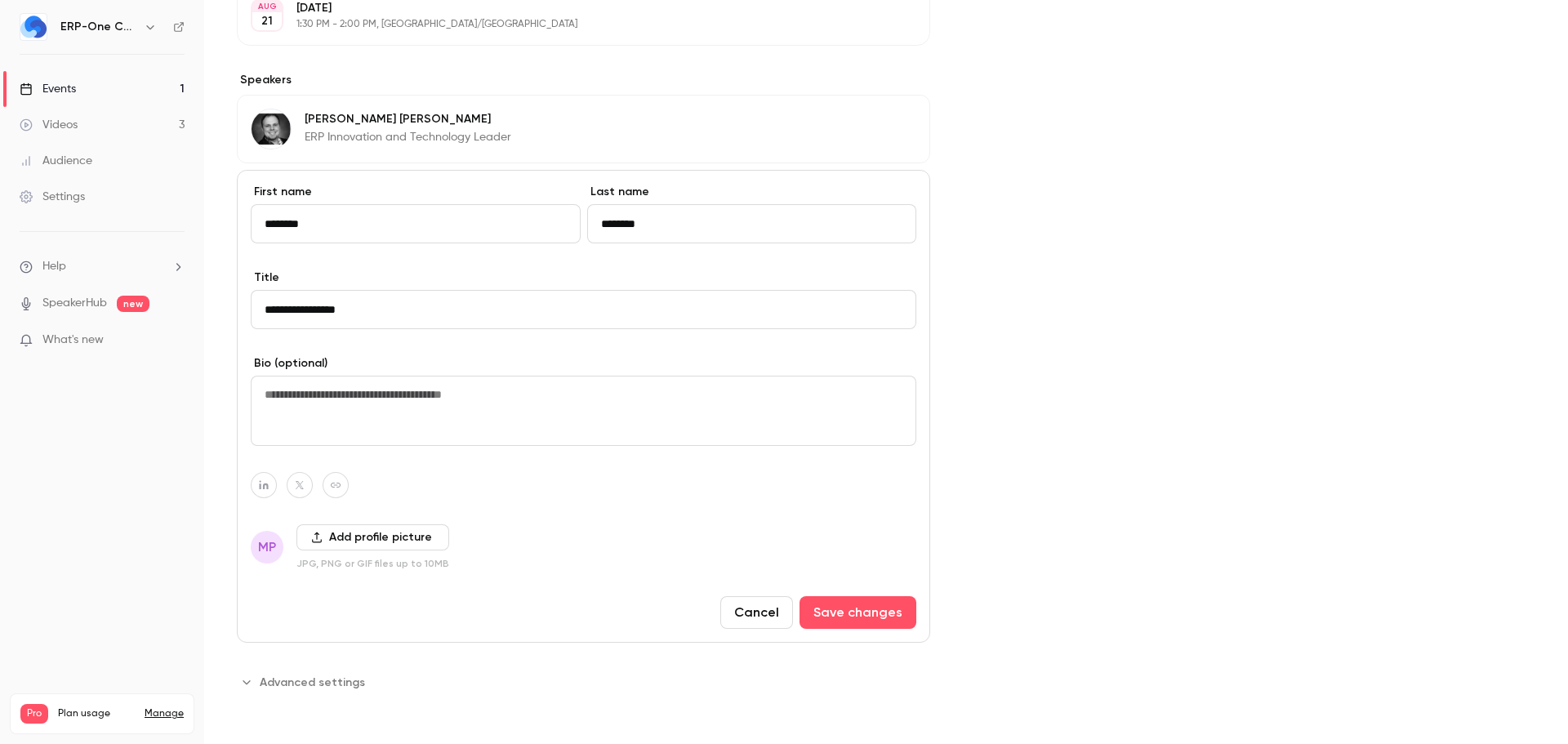
click at [1334, 464] on div "Cover image" at bounding box center [1265, 145] width 540 height 1100
click at [867, 618] on button "Save changes" at bounding box center [858, 612] width 117 height 33
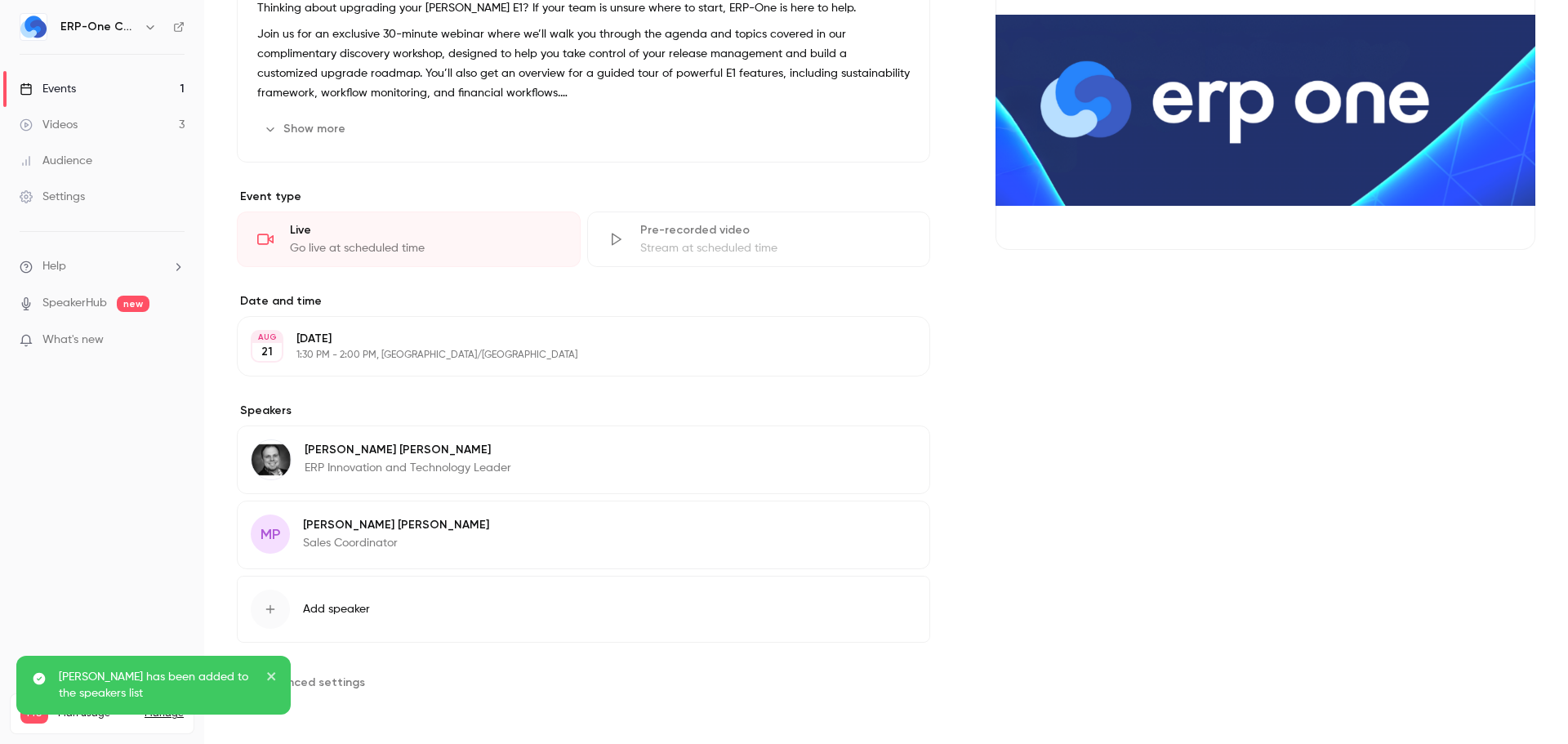
scroll to position [222, 0]
click at [272, 682] on icon "close" at bounding box center [272, 676] width 11 height 13
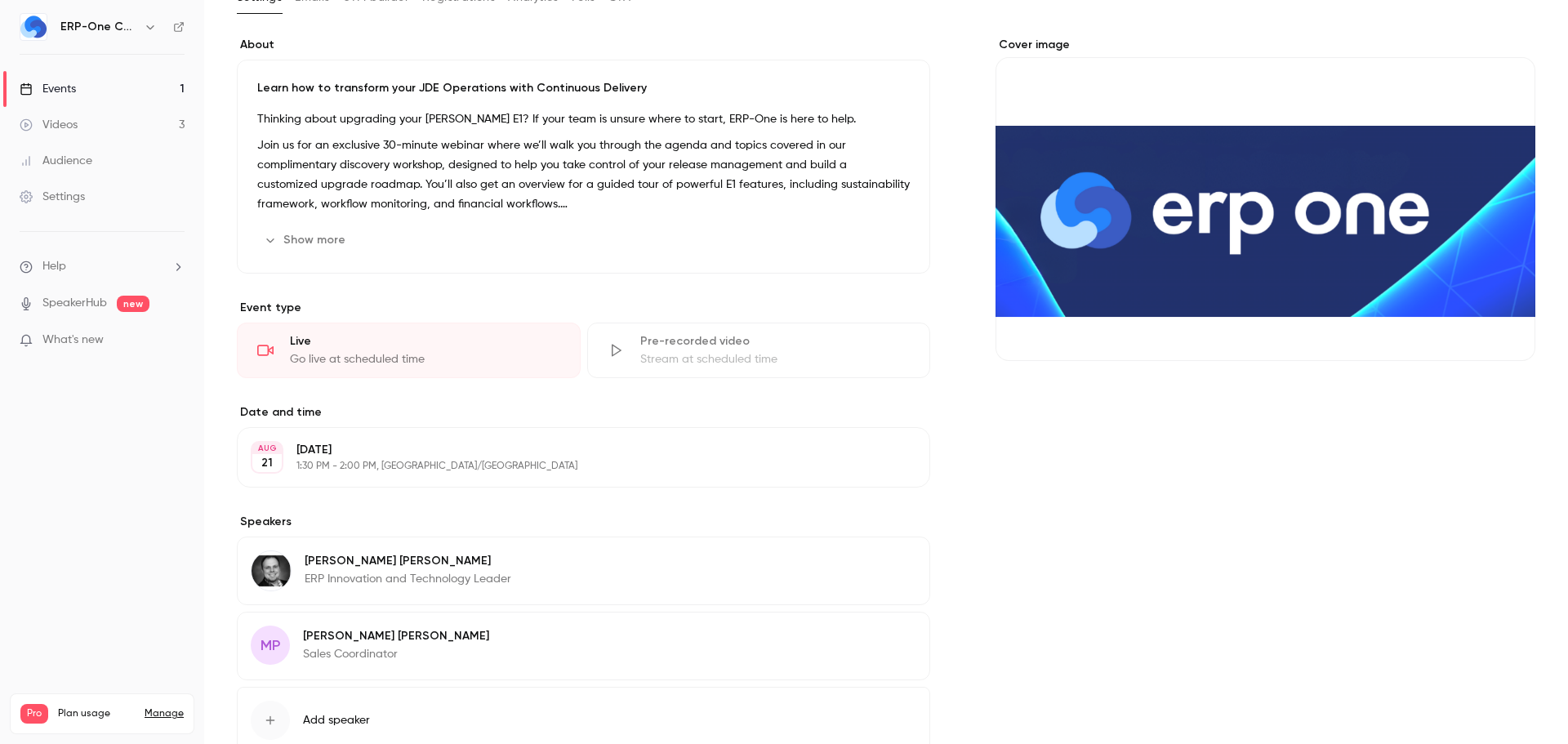
scroll to position [0, 0]
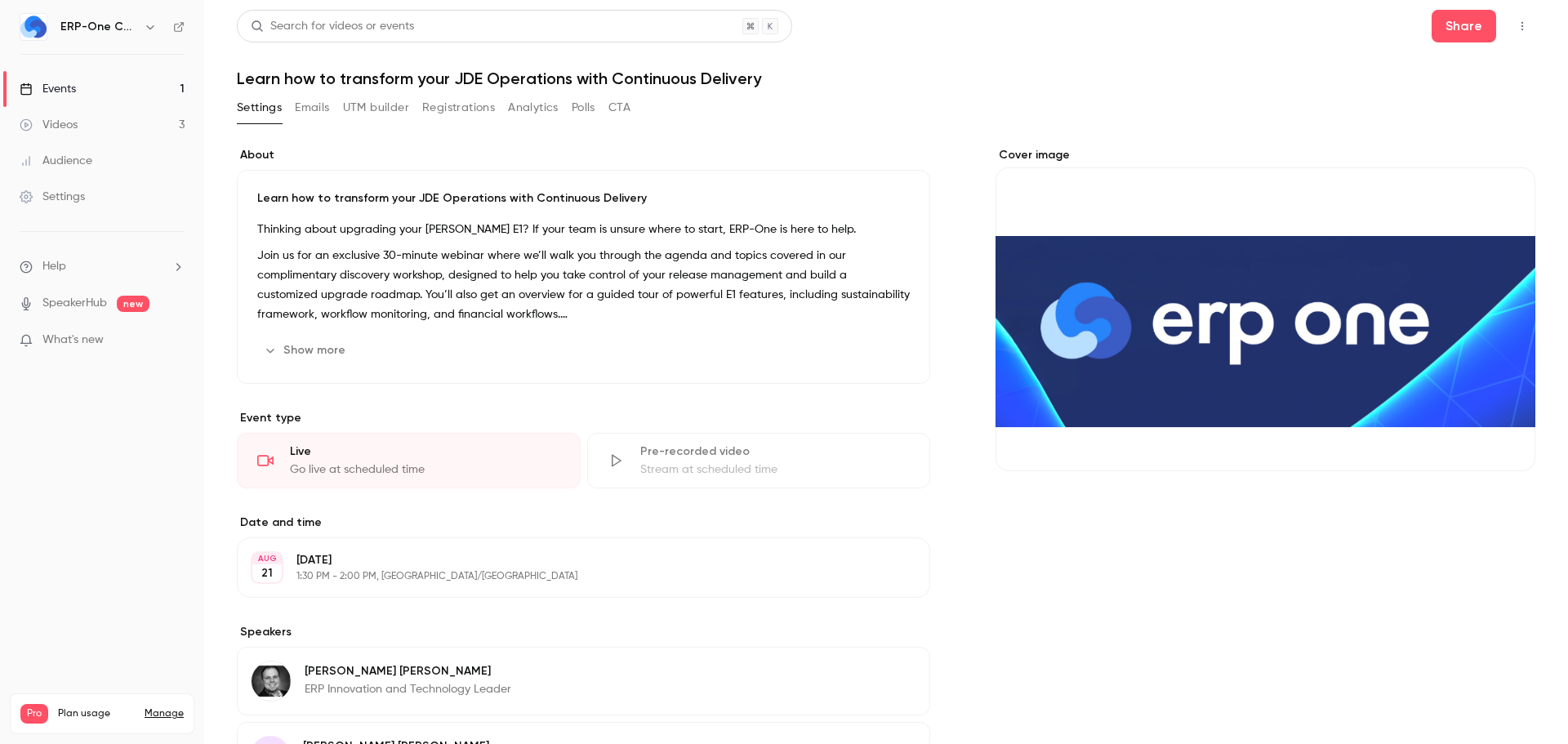
click at [443, 104] on button "Registrations" at bounding box center [458, 108] width 73 height 26
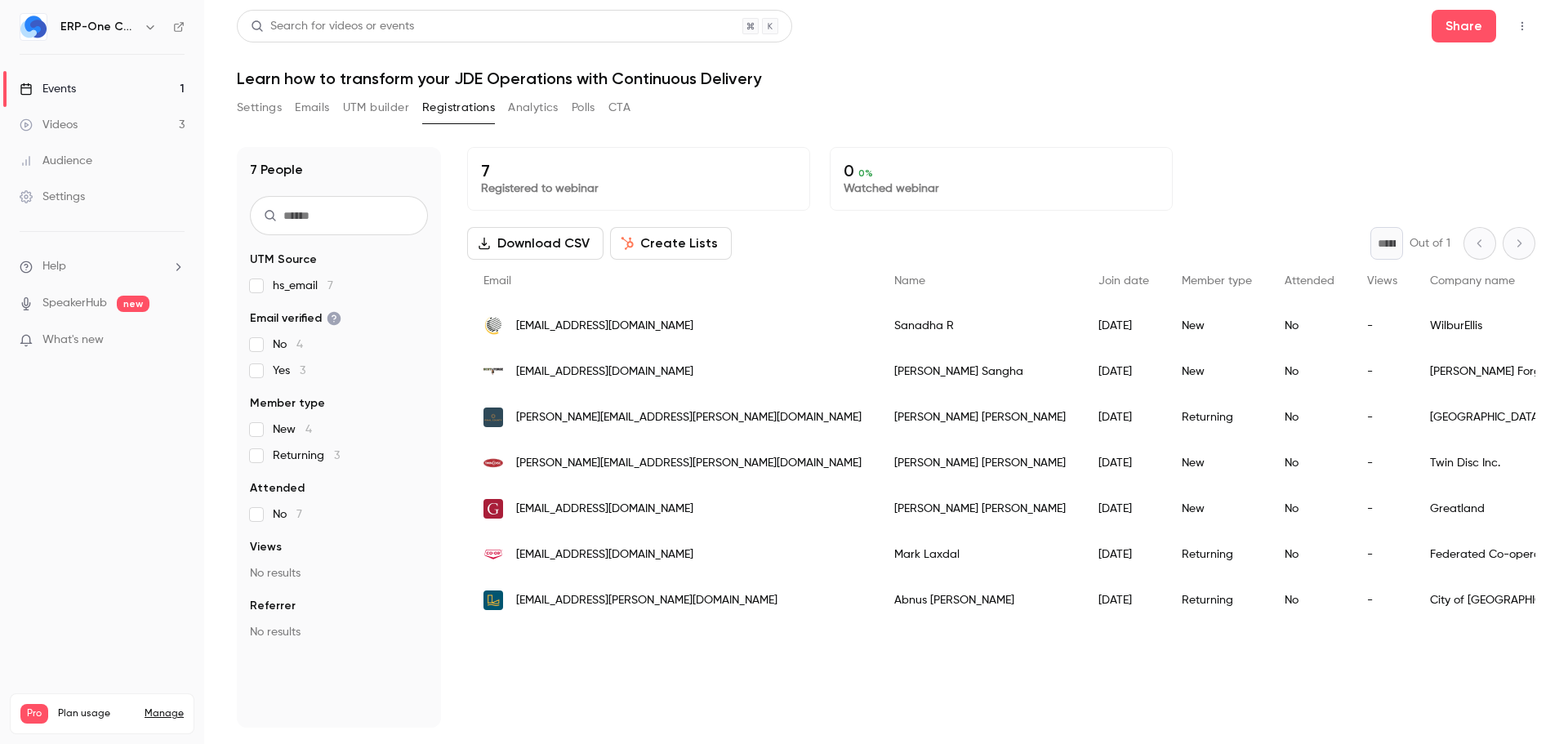
click at [267, 103] on button "Settings" at bounding box center [259, 108] width 45 height 26
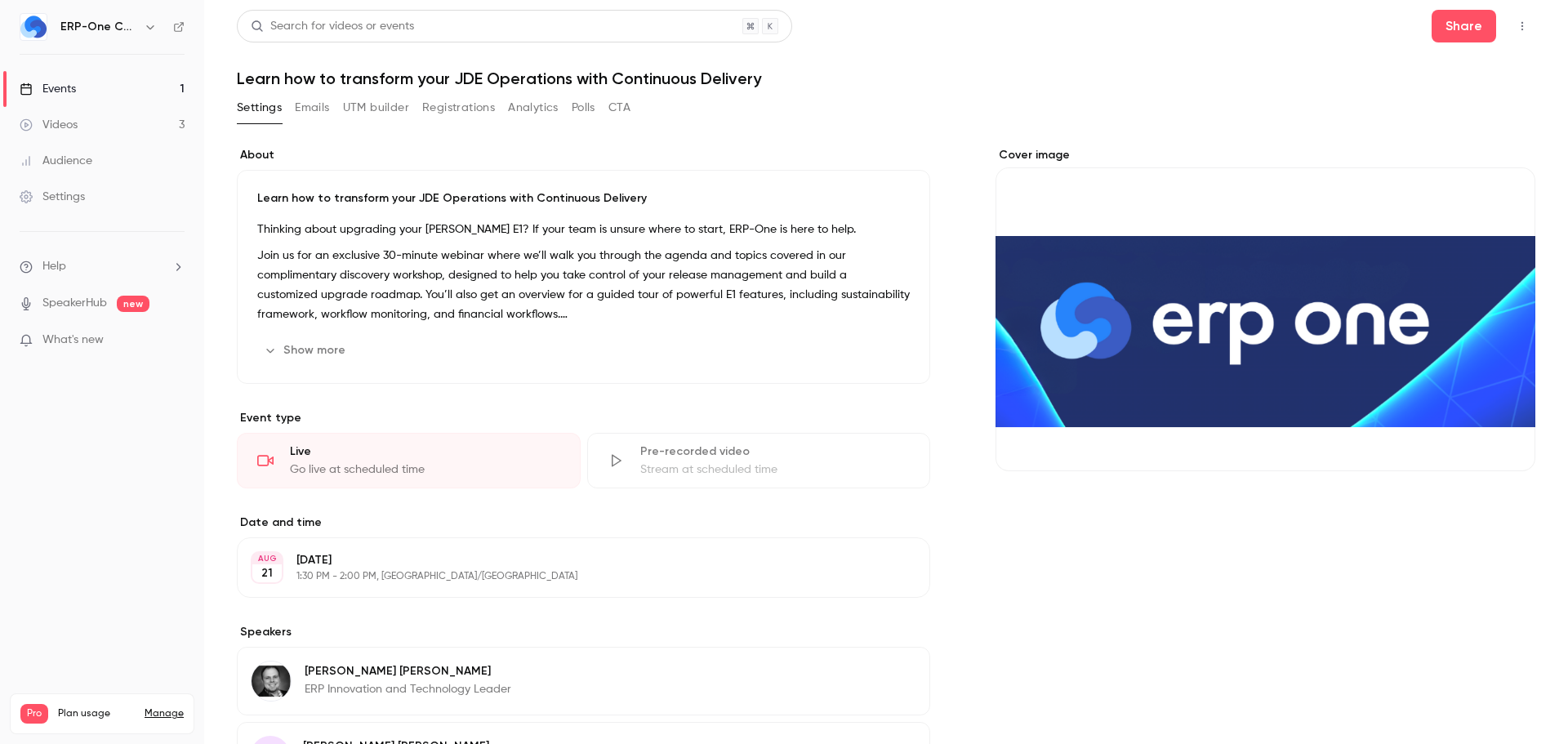
click at [1509, 33] on button "button" at bounding box center [1522, 26] width 26 height 26
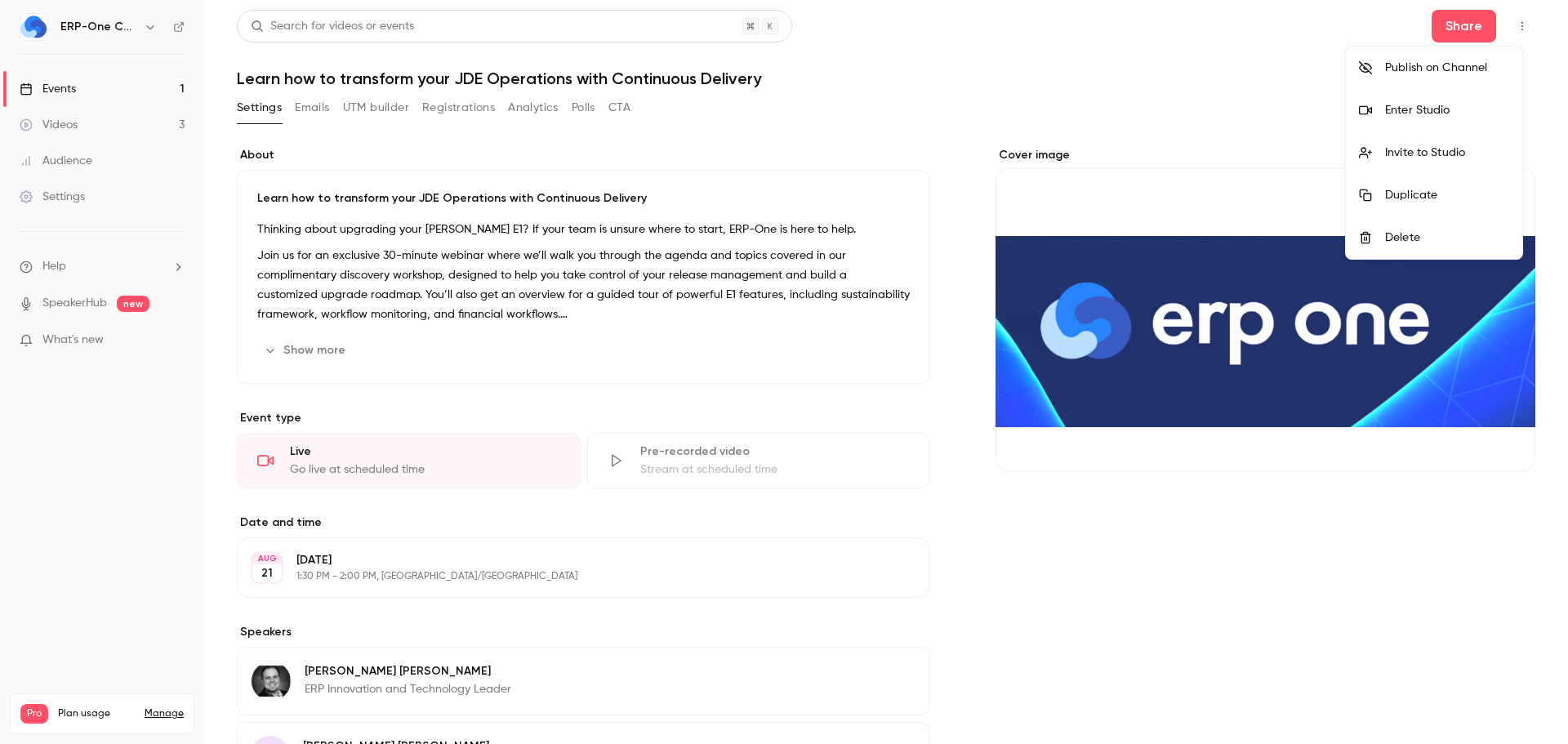
click at [1427, 158] on div "Invite to Studio" at bounding box center [1448, 153] width 124 height 16
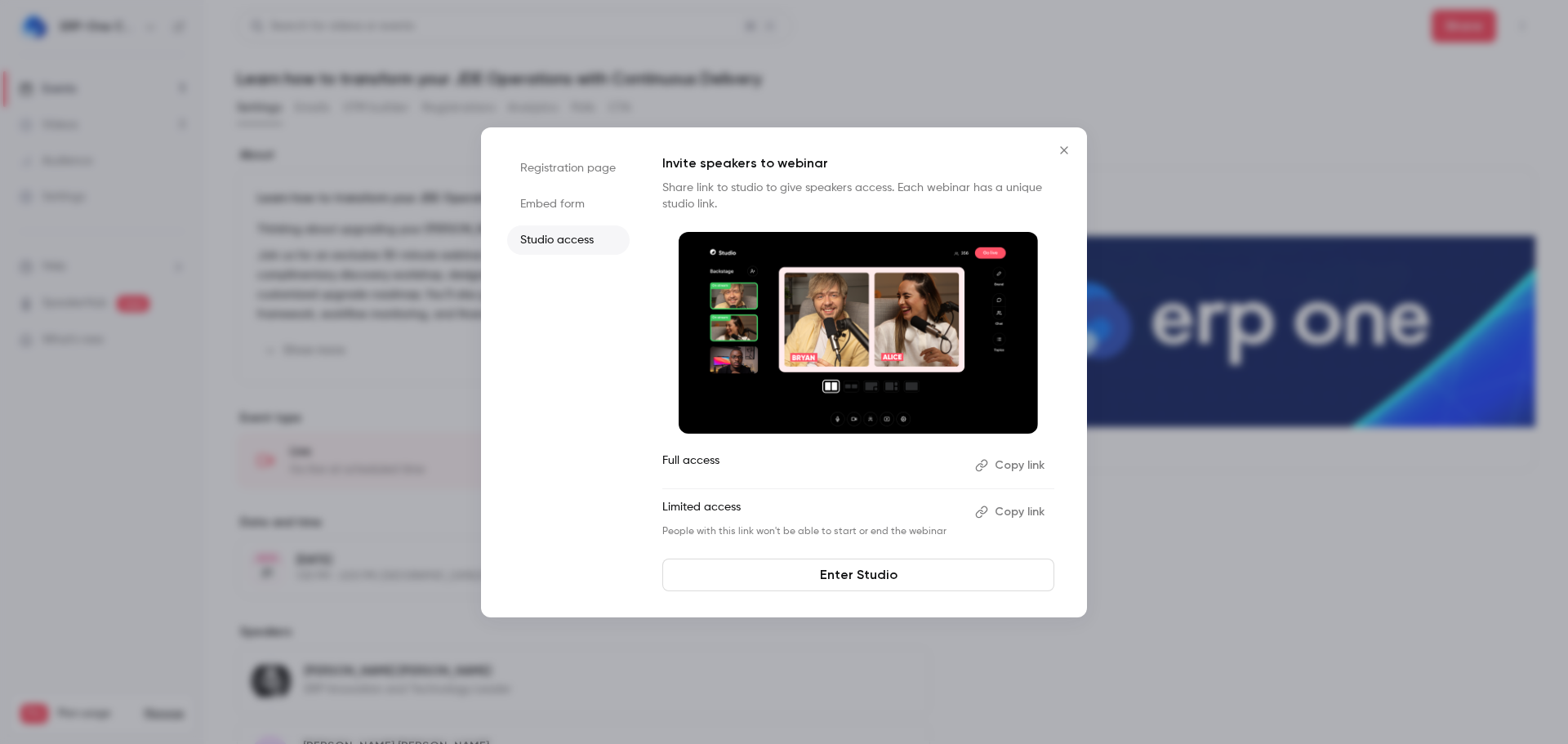
click at [555, 194] on li "Embed form" at bounding box center [568, 204] width 123 height 29
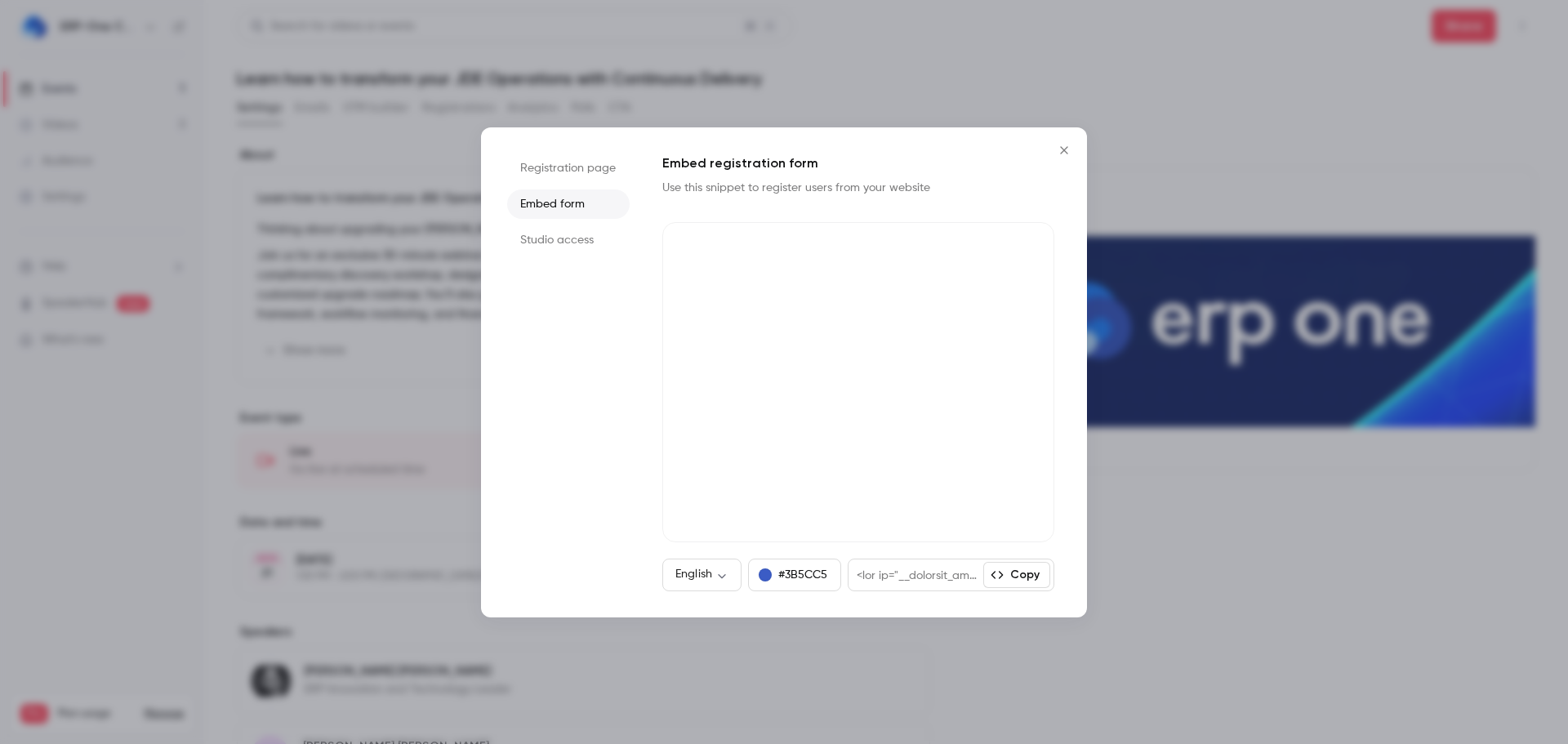
click at [567, 163] on li "Registration page" at bounding box center [568, 168] width 123 height 29
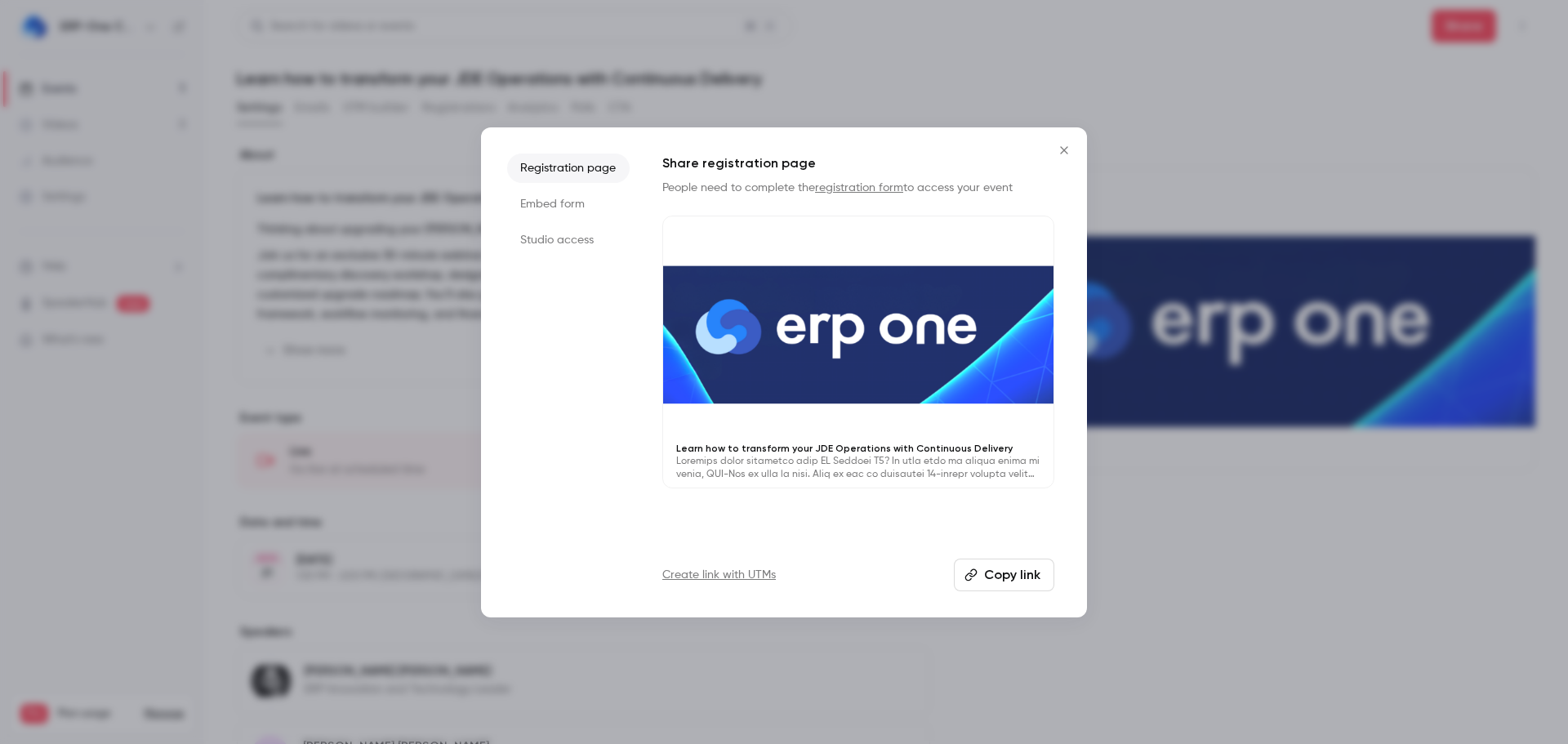
click at [562, 239] on li "Studio access" at bounding box center [568, 240] width 123 height 29
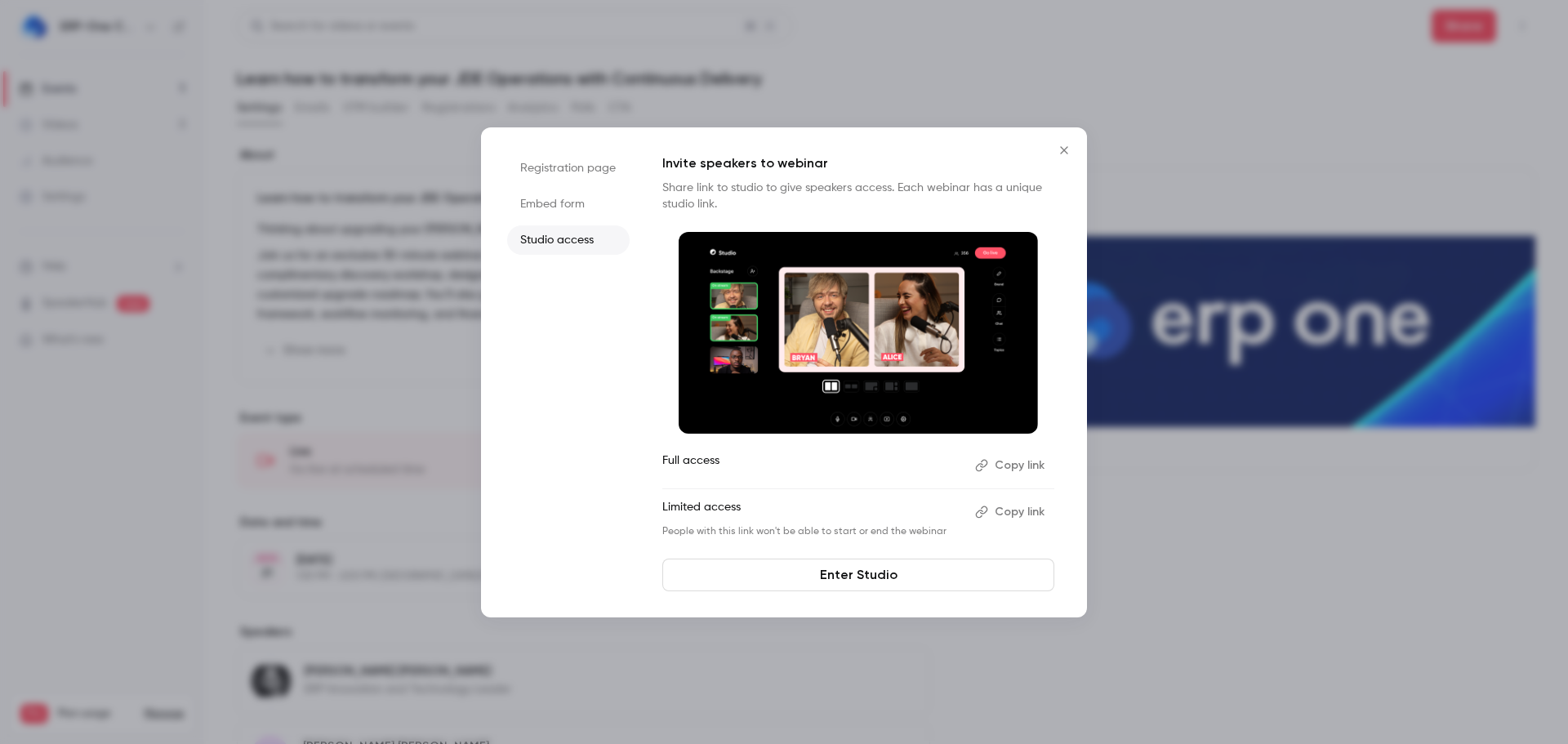
click at [1067, 159] on button "Close" at bounding box center [1064, 150] width 33 height 33
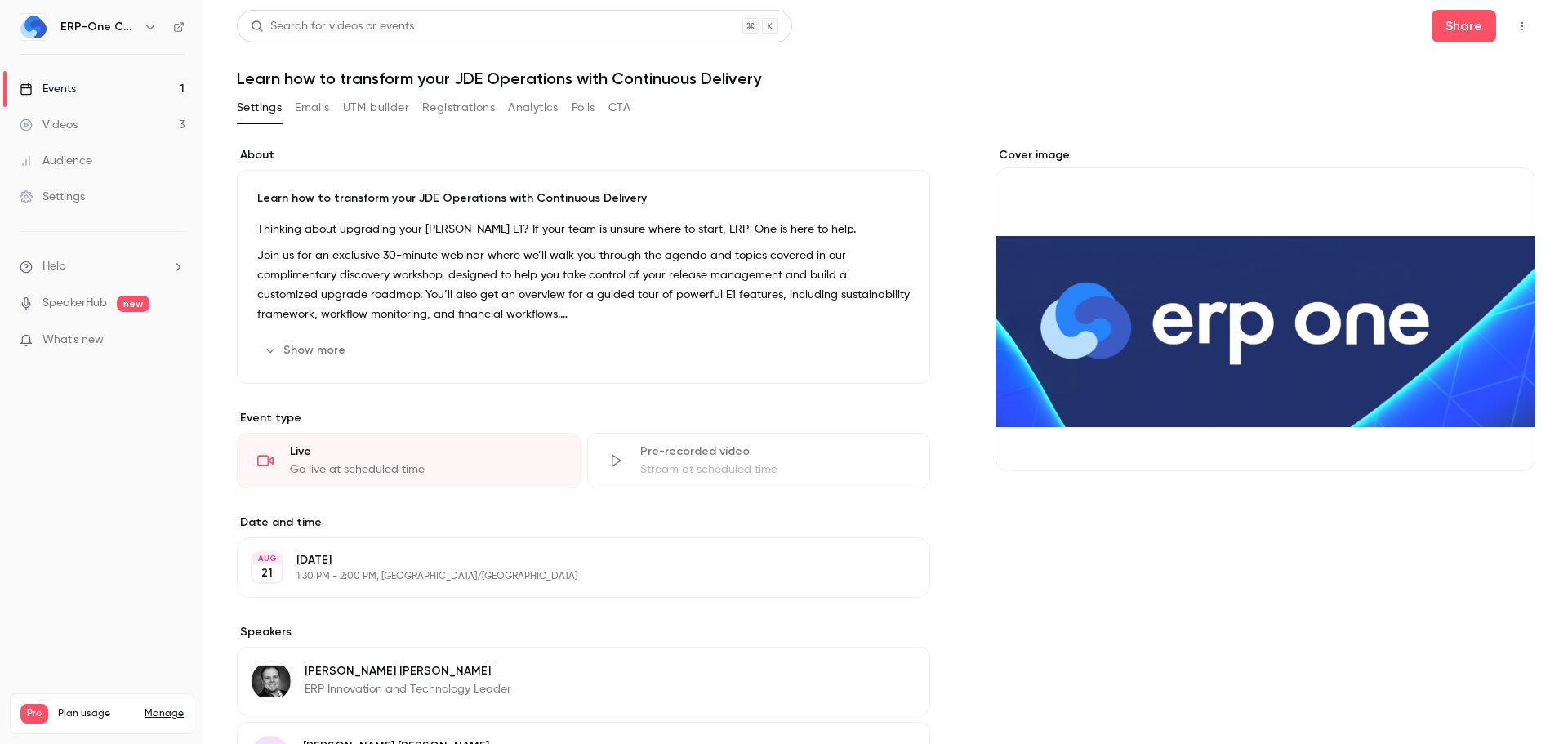
click at [1516, 29] on icon "button" at bounding box center [1522, 26] width 13 height 11
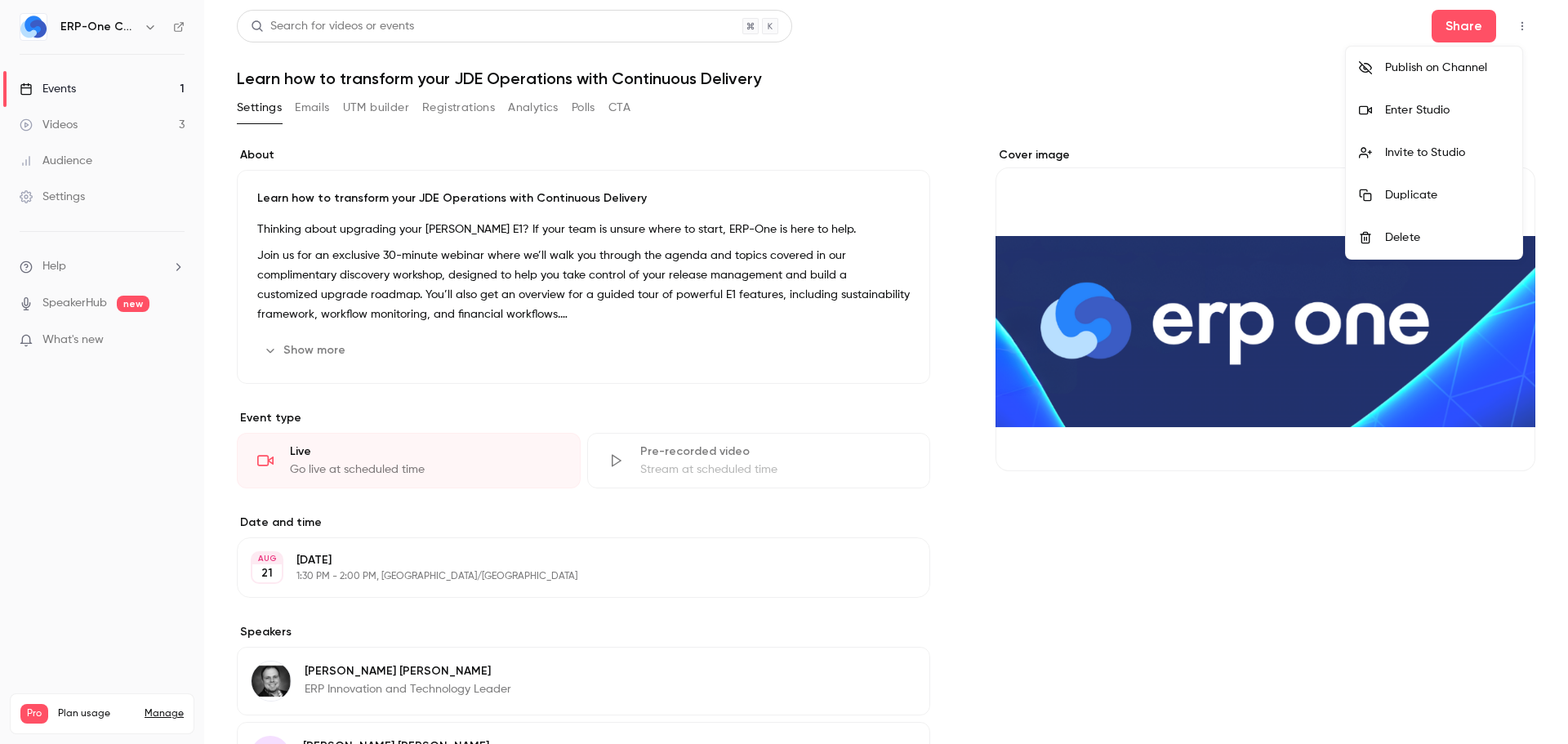
click at [1421, 67] on div "Publish on Channel" at bounding box center [1448, 68] width 124 height 16
click at [1335, 560] on div at bounding box center [784, 372] width 1568 height 744
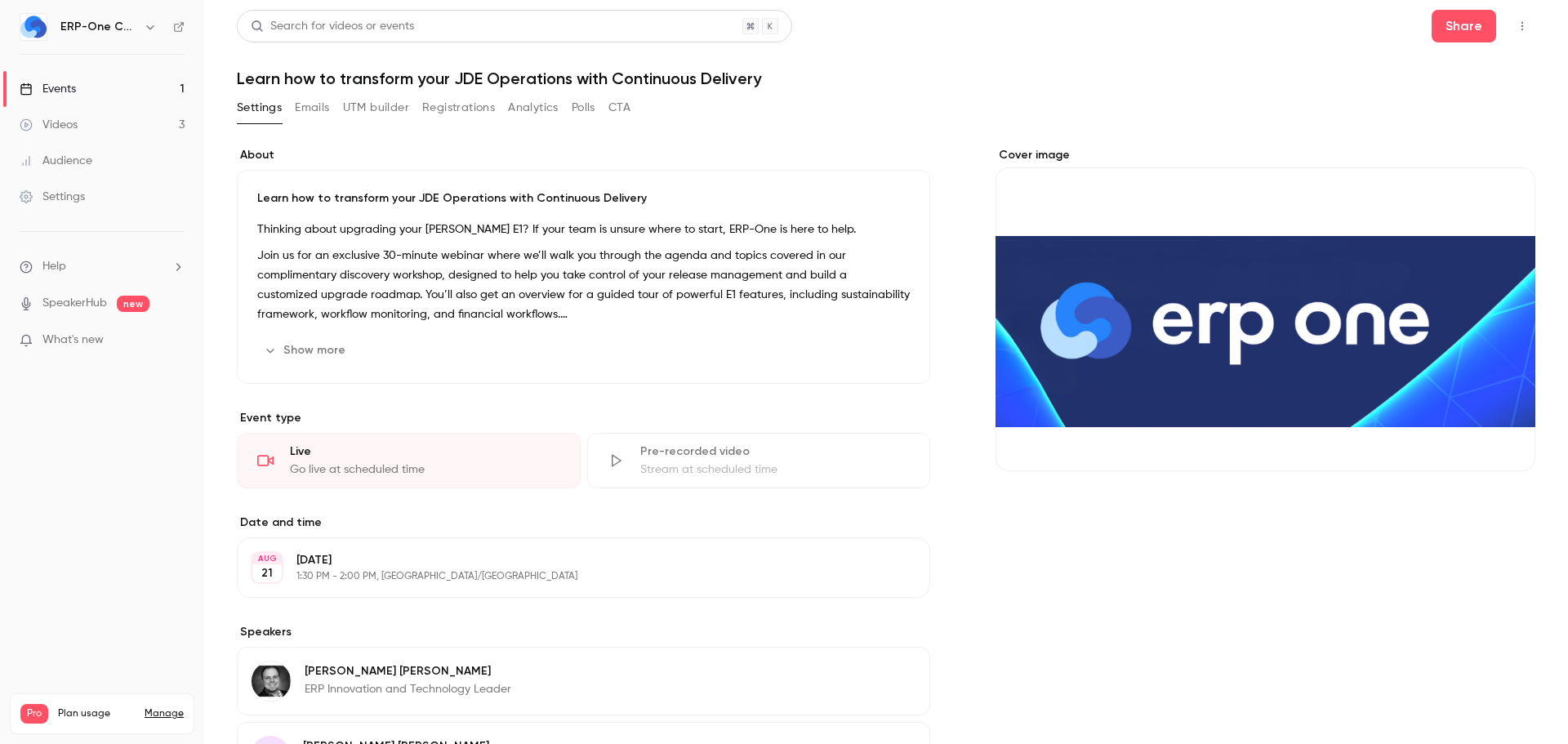
click at [1129, 65] on header "Search for videos or events Share Learn how to transform your JDE Operations wi…" at bounding box center [887, 49] width 1299 height 78
click at [95, 156] on link "Audience" at bounding box center [102, 161] width 204 height 36
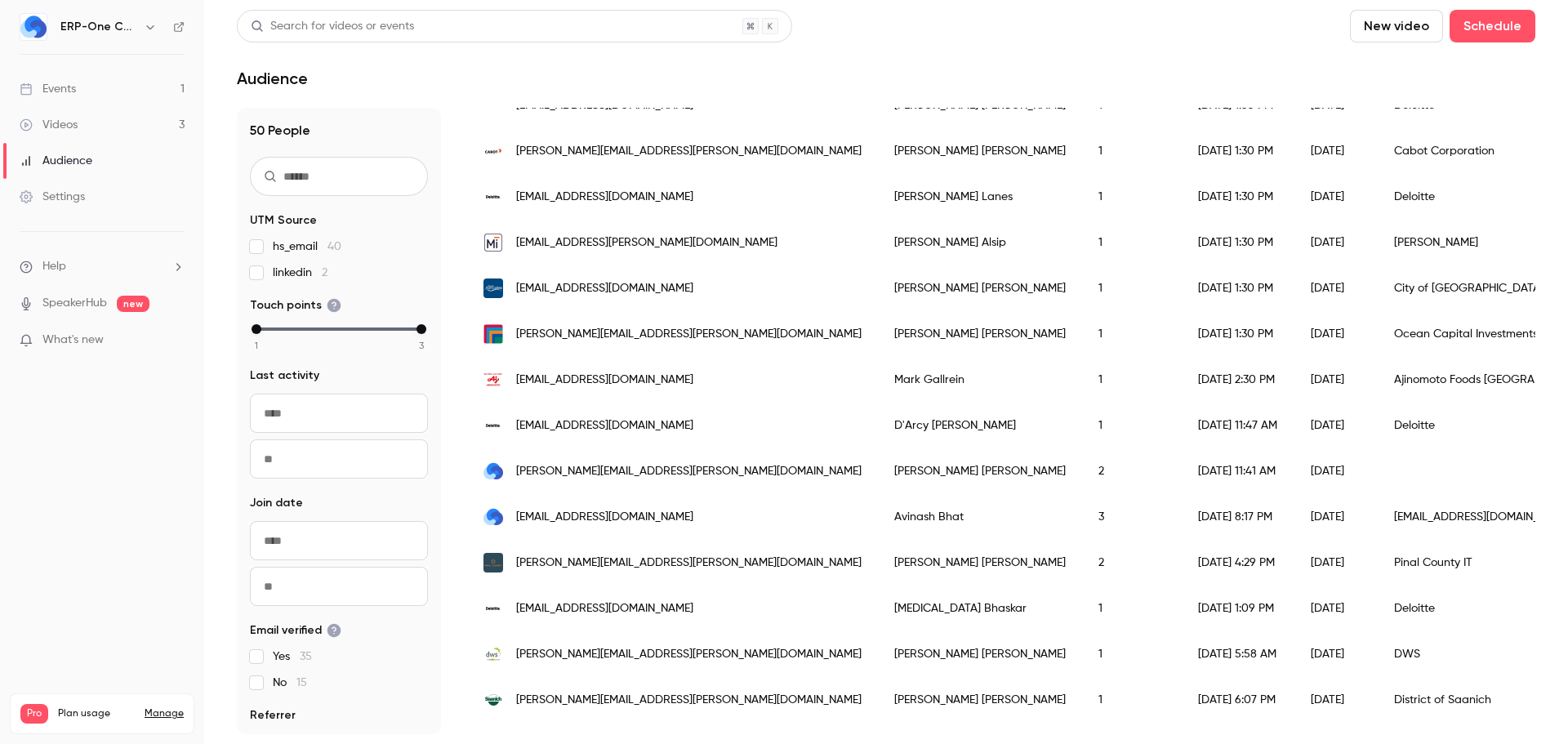
scroll to position [979, 0]
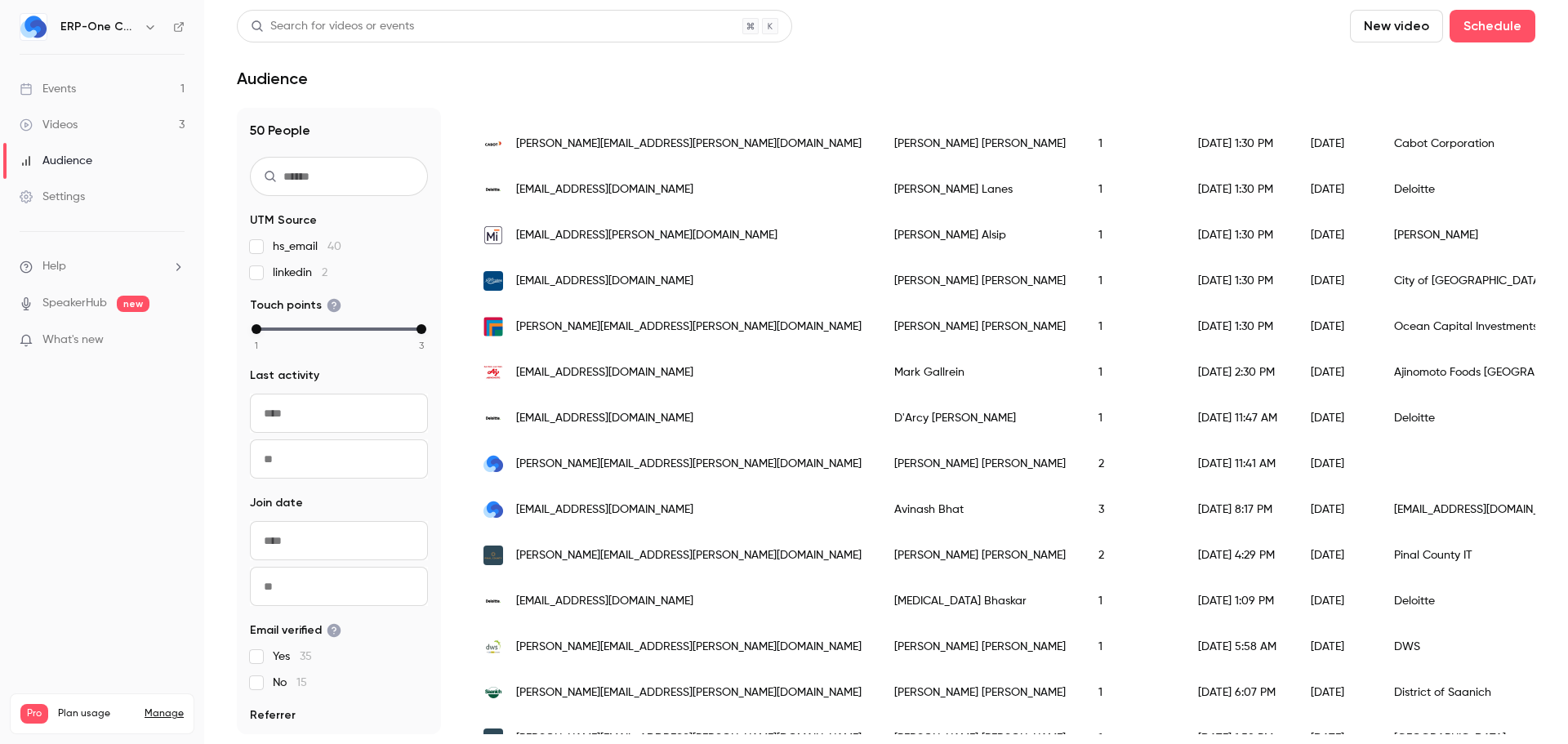
click at [61, 129] on div "Videos" at bounding box center [48, 125] width 58 height 16
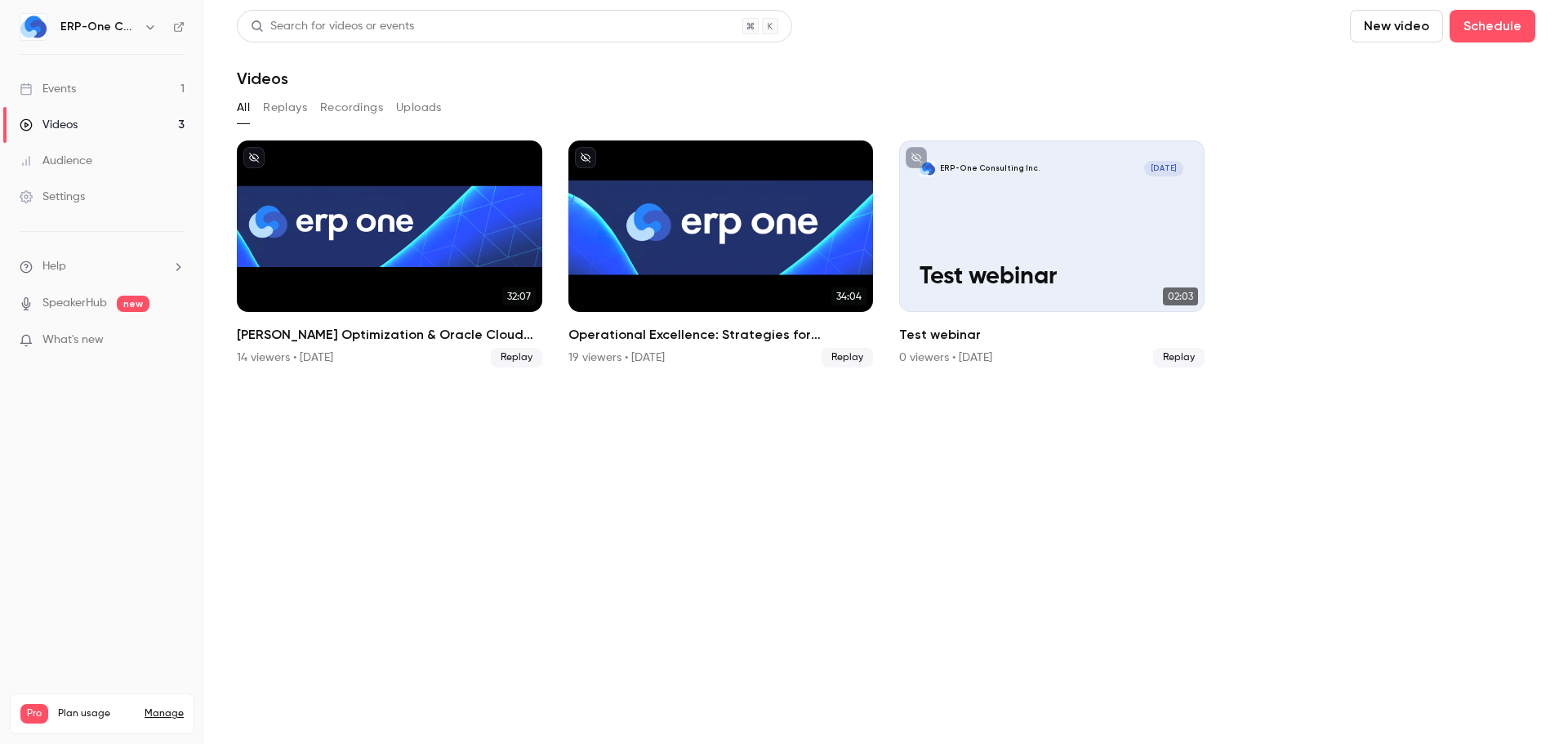
click at [74, 83] on div "Events" at bounding box center [47, 89] width 56 height 16
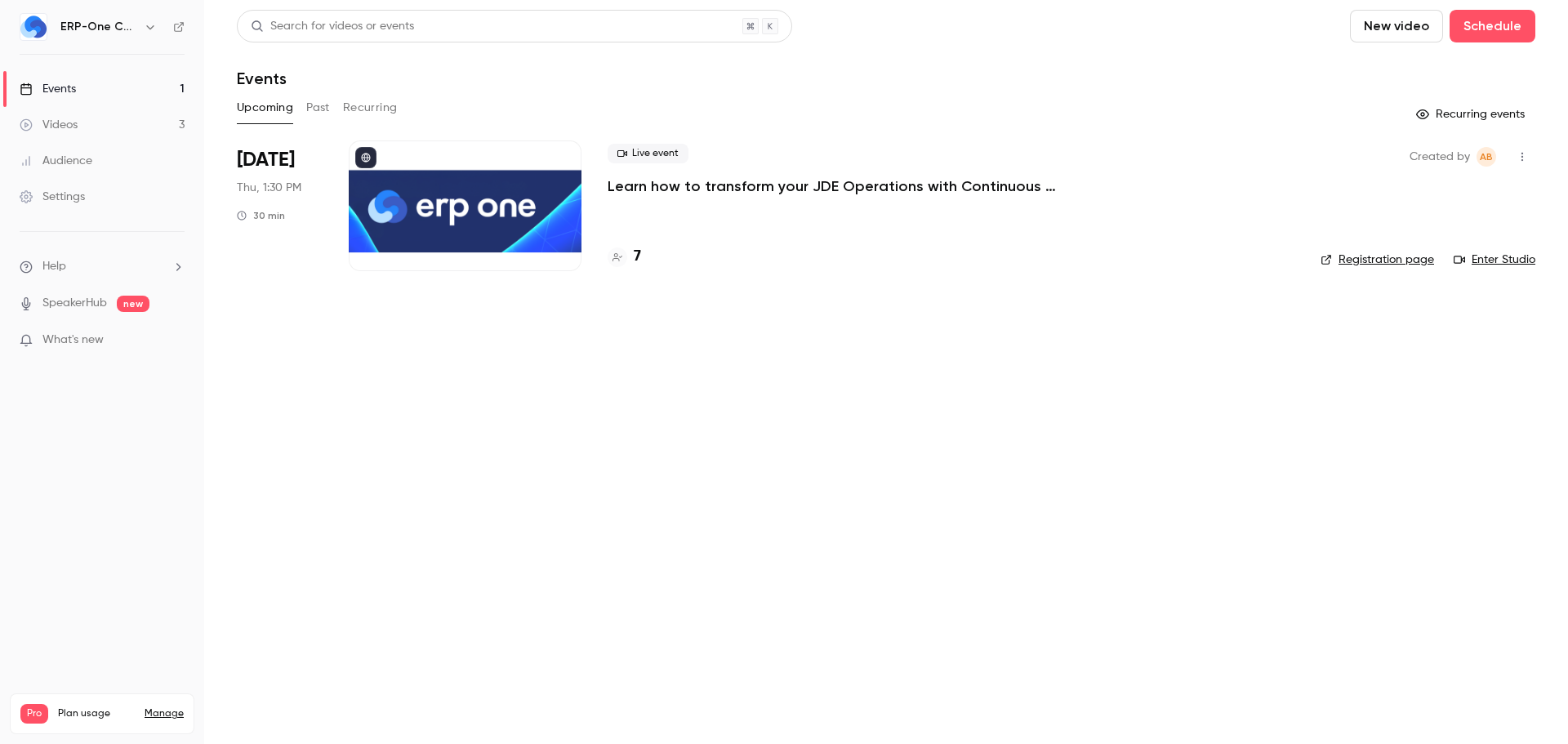
click at [1525, 157] on icon "button" at bounding box center [1522, 157] width 13 height 11
click at [1387, 368] on div at bounding box center [784, 372] width 1568 height 744
